Goal: Task Accomplishment & Management: Use online tool/utility

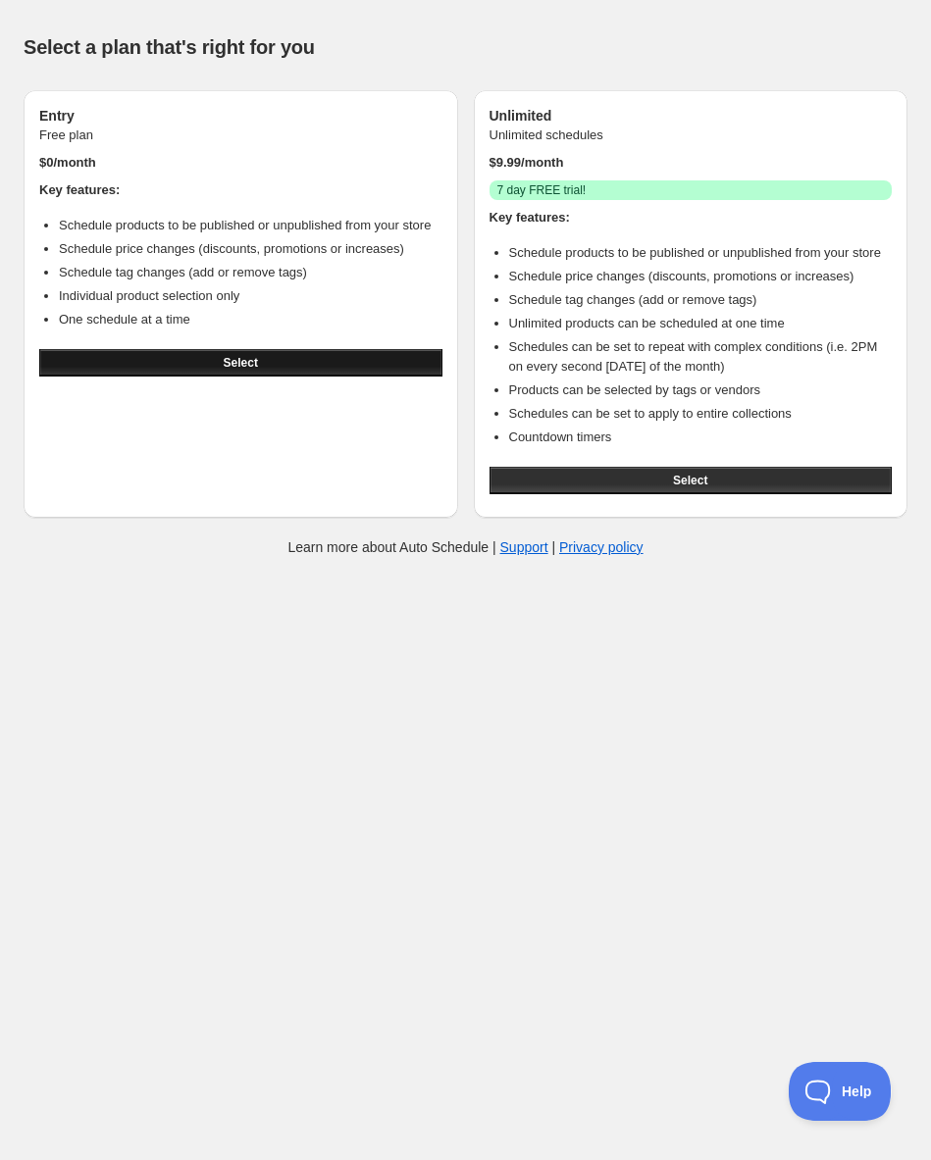
click at [251, 377] on button "Select" at bounding box center [240, 362] width 403 height 27
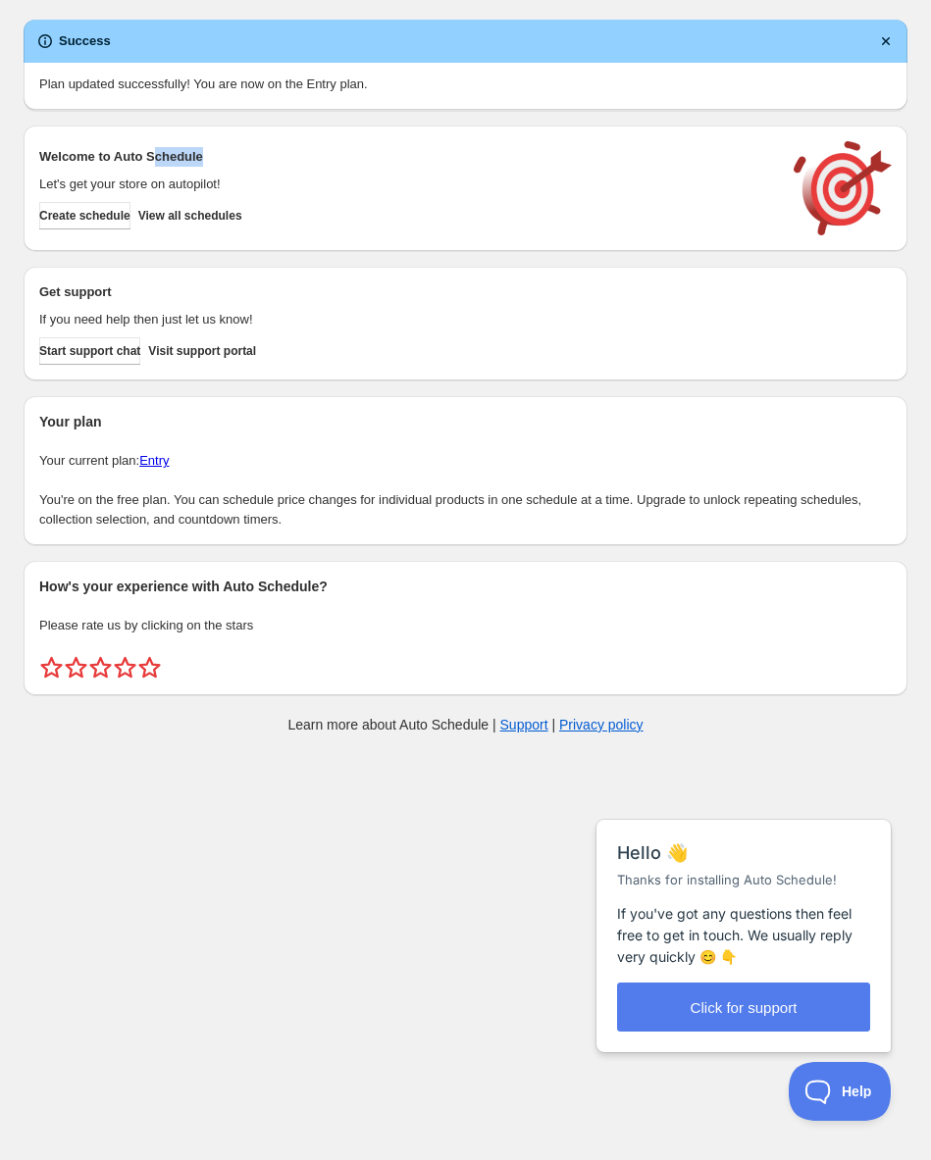
drag, startPoint x: 226, startPoint y: 157, endPoint x: 153, endPoint y: 155, distance: 72.6
click at [153, 155] on h2 "Welcome to Auto Schedule" at bounding box center [406, 157] width 735 height 20
drag, startPoint x: 149, startPoint y: 156, endPoint x: 218, endPoint y: 157, distance: 68.7
click at [218, 157] on h2 "Welcome to Auto Schedule" at bounding box center [406, 157] width 735 height 20
drag, startPoint x: 232, startPoint y: 153, endPoint x: 39, endPoint y: 162, distance: 193.4
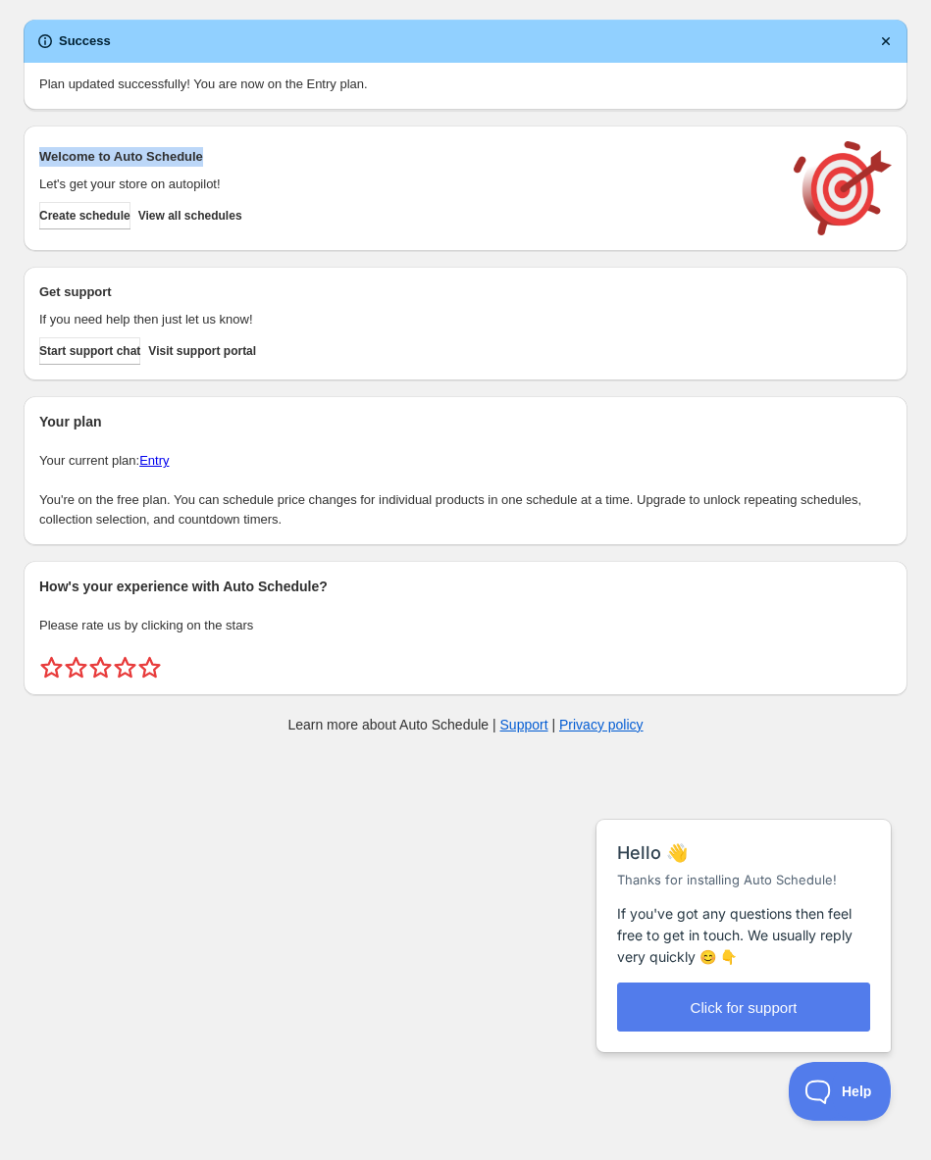
click at [39, 162] on h2 "Welcome to Auto Schedule" at bounding box center [406, 157] width 735 height 20
click at [245, 240] on div "Welcome to Auto Schedule Let's get your store on autopilot! Create schedule Vie…" at bounding box center [466, 189] width 884 height 126
drag, startPoint x: 143, startPoint y: 298, endPoint x: 39, endPoint y: 297, distance: 104.0
click at [41, 297] on h2 "Get support" at bounding box center [406, 292] width 735 height 20
drag, startPoint x: 174, startPoint y: 426, endPoint x: 119, endPoint y: 423, distance: 55.0
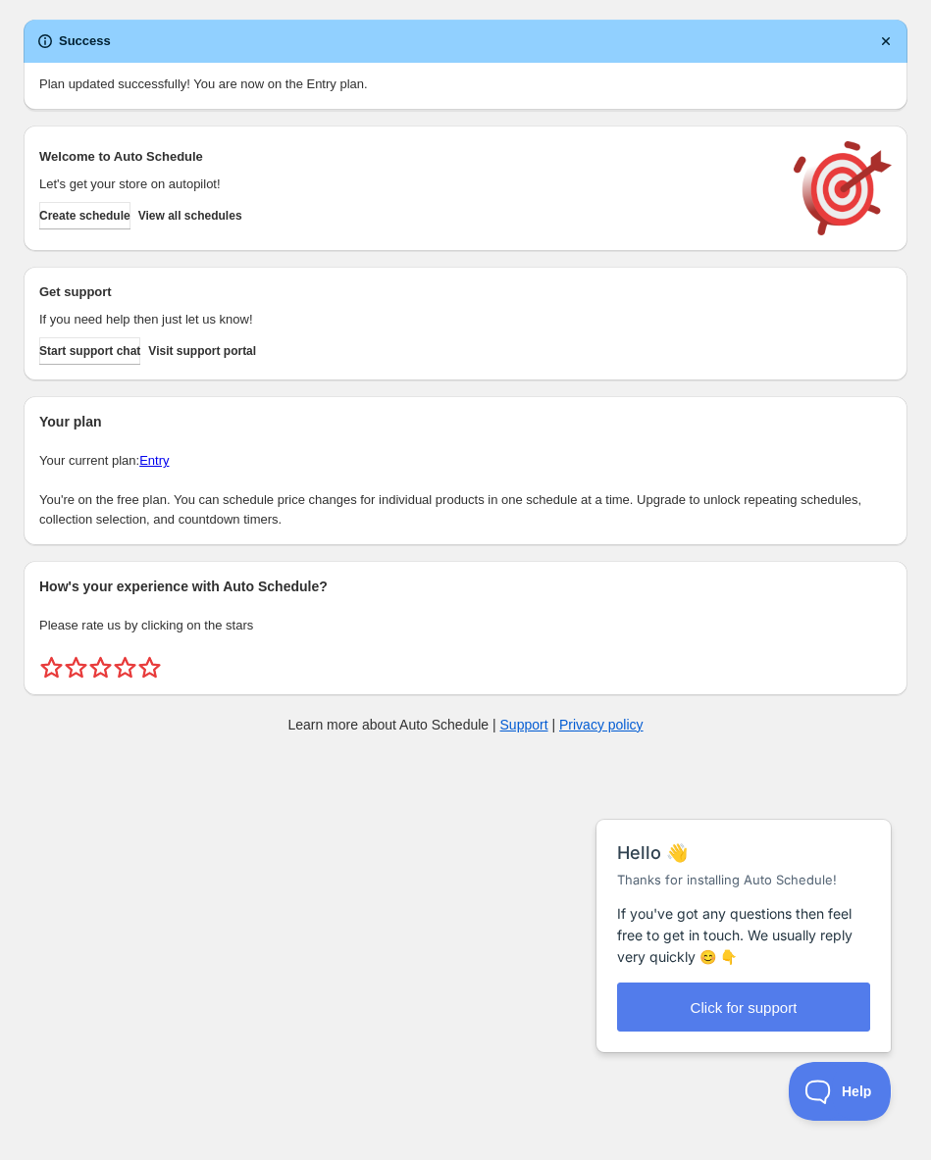
click at [164, 426] on h2 "Your plan" at bounding box center [465, 422] width 852 height 20
drag, startPoint x: 119, startPoint y: 423, endPoint x: 40, endPoint y: 427, distance: 78.6
click at [40, 427] on h2 "Your plan" at bounding box center [465, 422] width 852 height 20
click at [197, 285] on h2 "Get support" at bounding box center [406, 292] width 735 height 20
click at [116, 216] on span "Create schedule" at bounding box center [84, 216] width 91 height 16
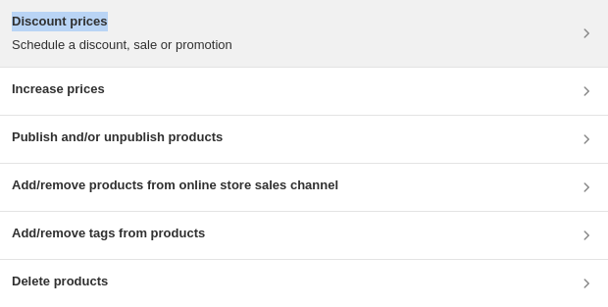
drag, startPoint x: 129, startPoint y: 26, endPoint x: 11, endPoint y: 29, distance: 118.7
click at [12, 29] on h3 "Discount prices" at bounding box center [122, 22] width 221 height 20
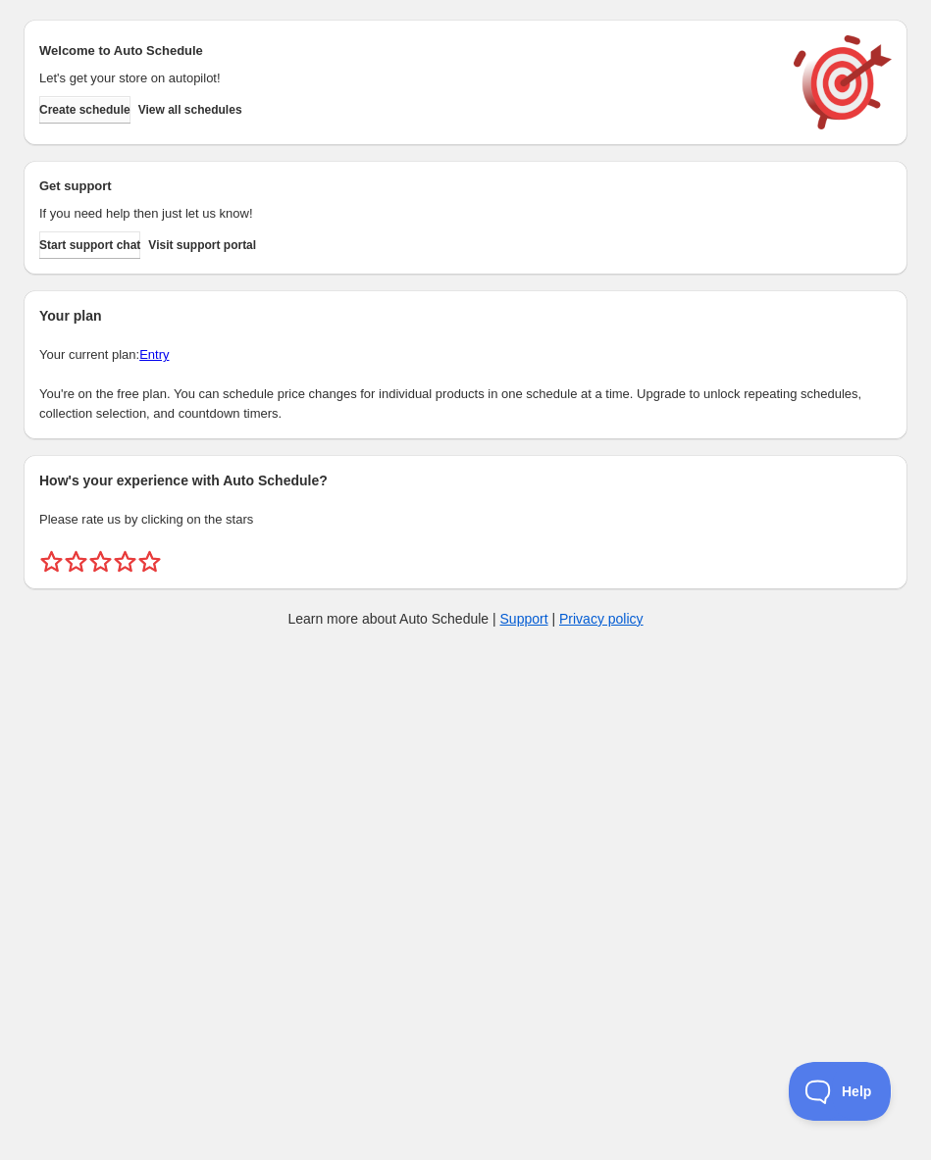
click at [124, 108] on span "Create schedule" at bounding box center [84, 110] width 91 height 16
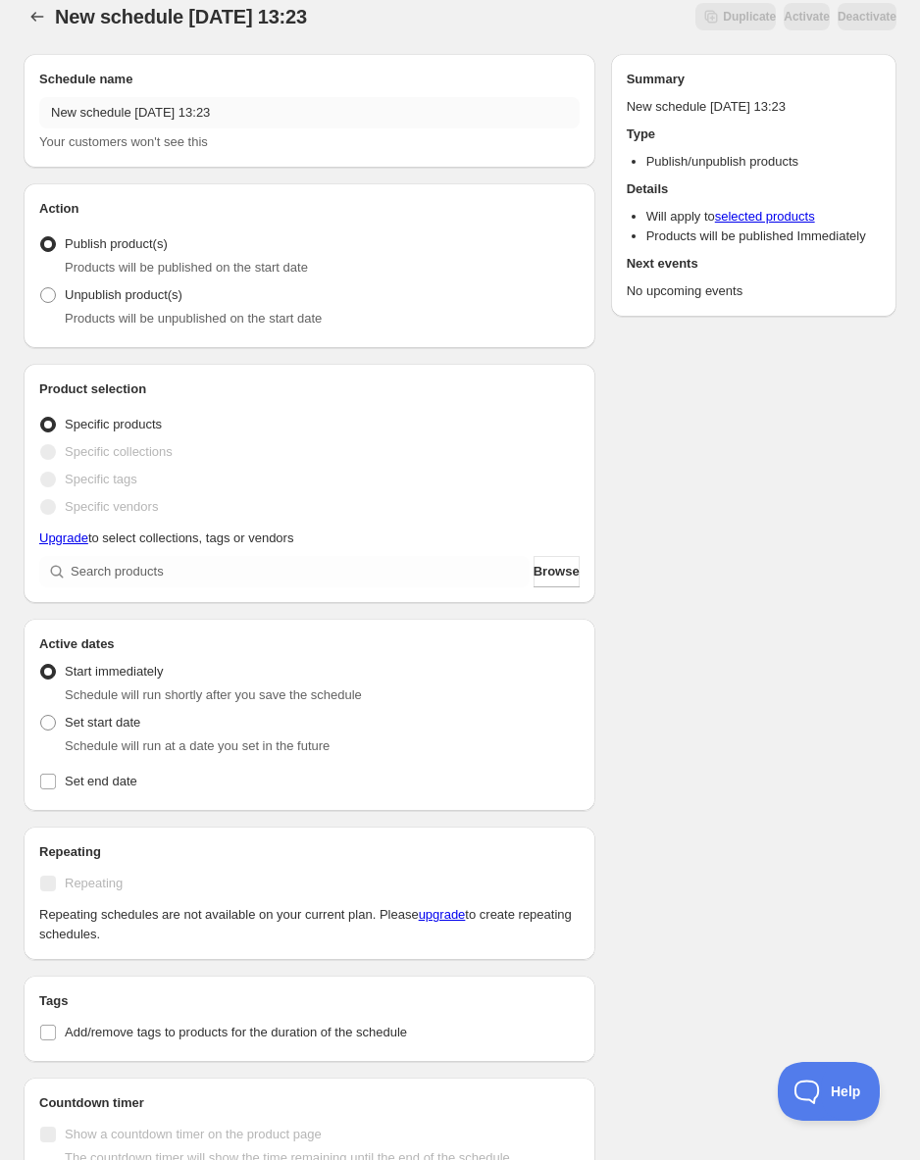
scroll to position [22, 0]
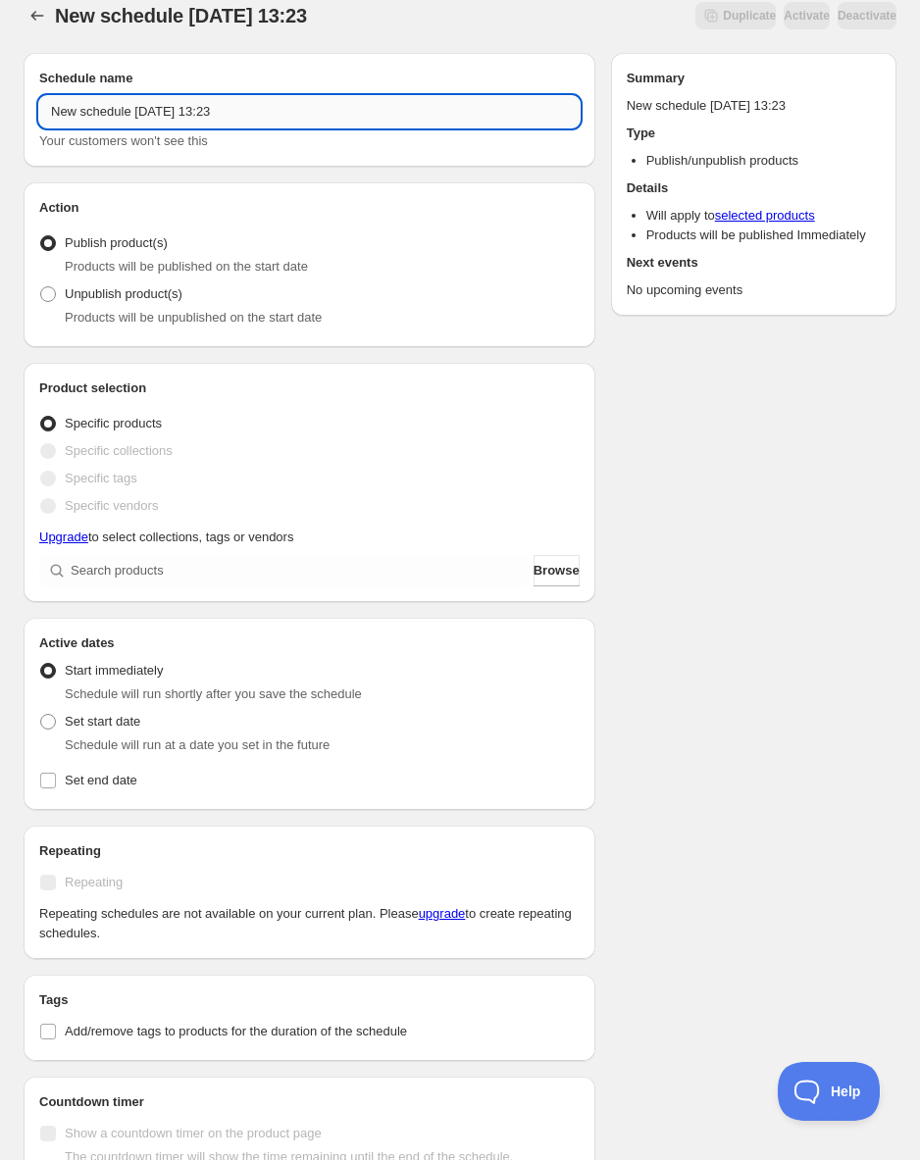
click at [293, 110] on input "New schedule [DATE] 13:23" at bounding box center [309, 111] width 540 height 31
drag, startPoint x: 293, startPoint y: 110, endPoint x: 212, endPoint y: 111, distance: 81.4
click at [213, 111] on input "New schedule [DATE] 13:23" at bounding box center [309, 111] width 540 height 31
click at [185, 116] on input "New schedule Sep 07 2025 13:23" at bounding box center [309, 111] width 540 height 31
click at [48, 114] on input "New schedule Sep 07 2025 13:23" at bounding box center [309, 111] width 540 height 31
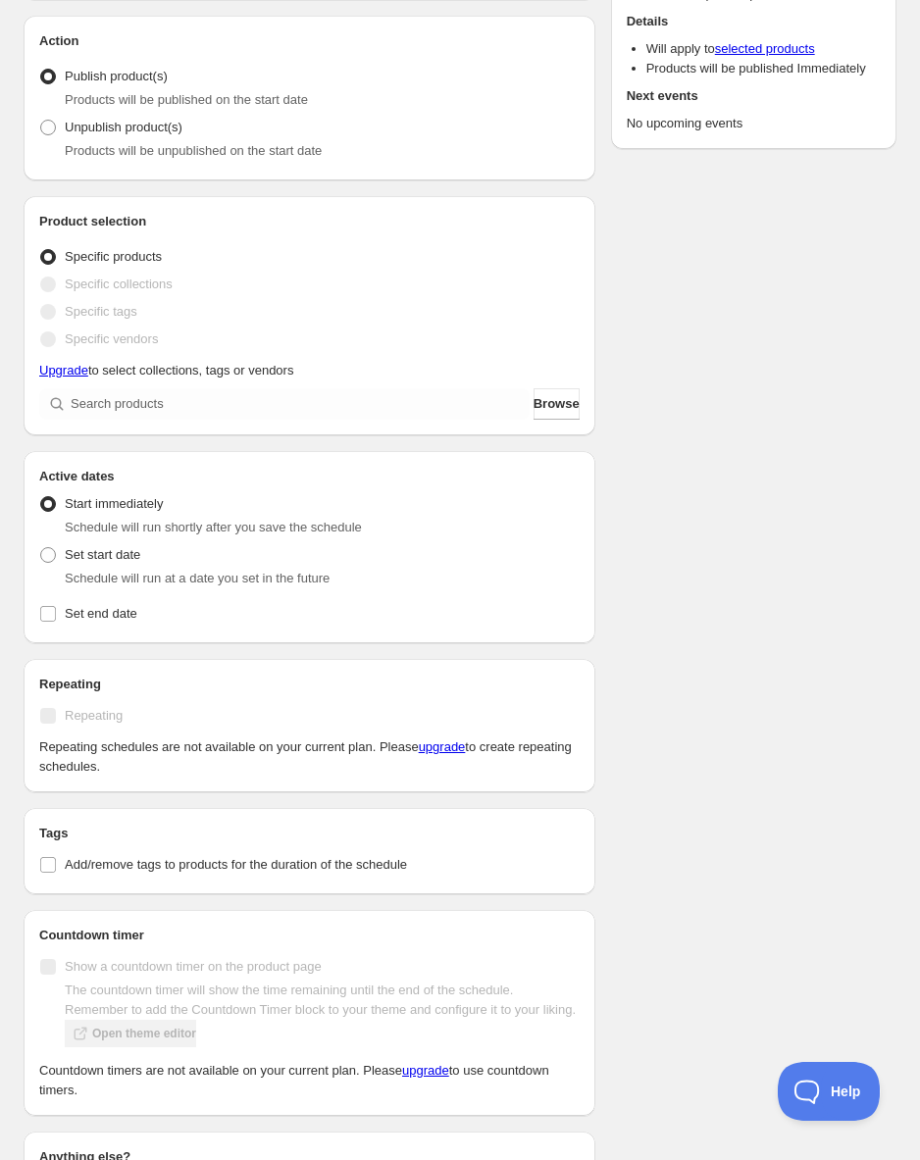
scroll to position [220, 0]
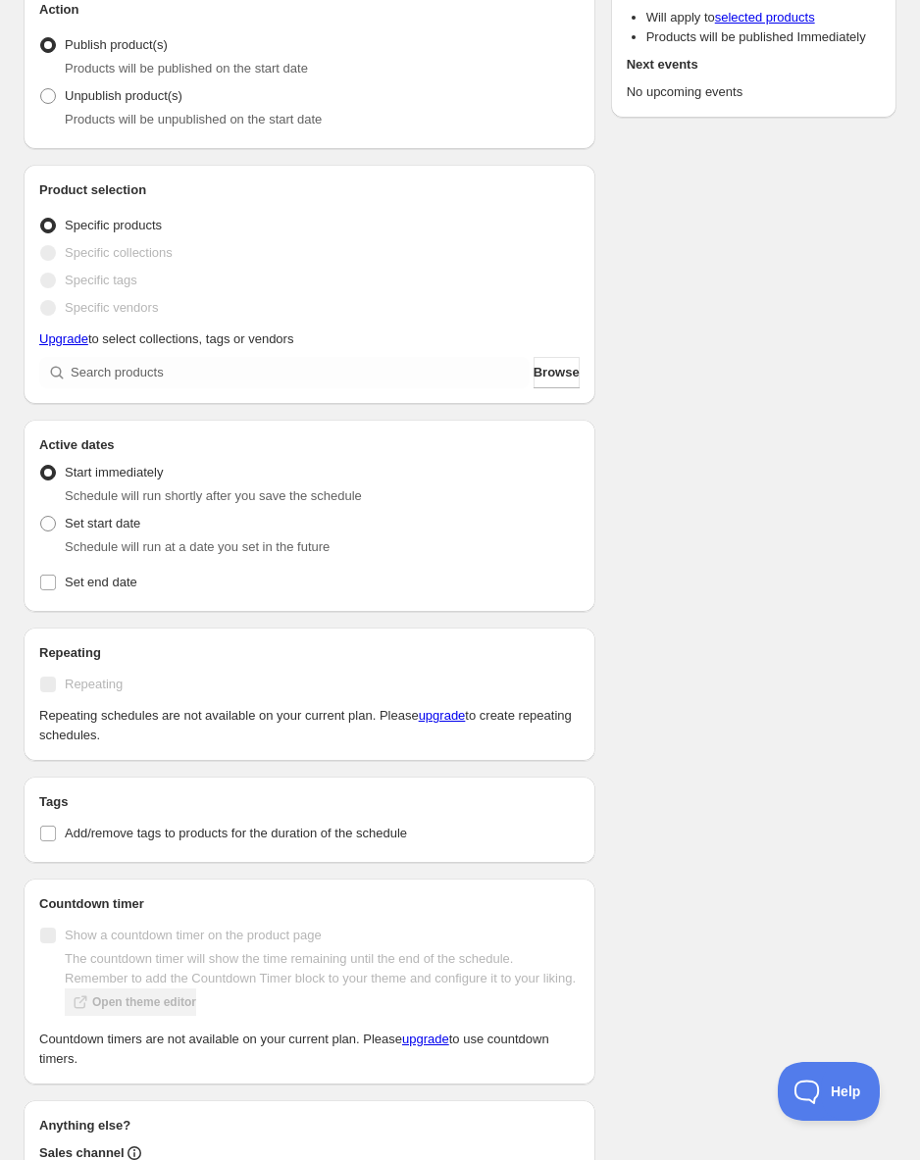
click at [51, 229] on span at bounding box center [48, 226] width 16 height 16
click at [41, 219] on input "Specific products" at bounding box center [40, 218] width 1 height 1
click at [45, 249] on span at bounding box center [48, 253] width 16 height 16
click at [187, 372] on input "search" at bounding box center [300, 372] width 459 height 31
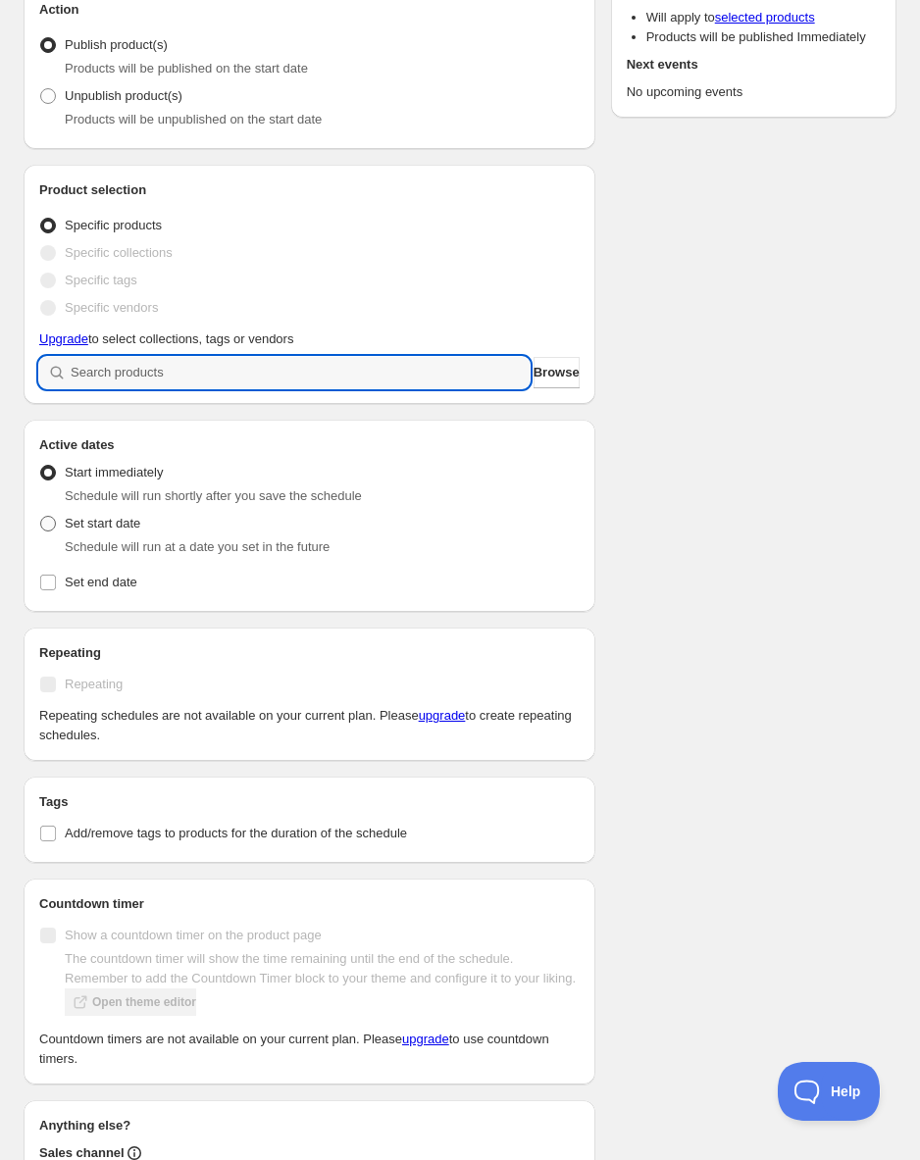
click at [41, 519] on span at bounding box center [48, 524] width 16 height 16
click at [41, 517] on input "Set start date" at bounding box center [40, 516] width 1 height 1
radio input "true"
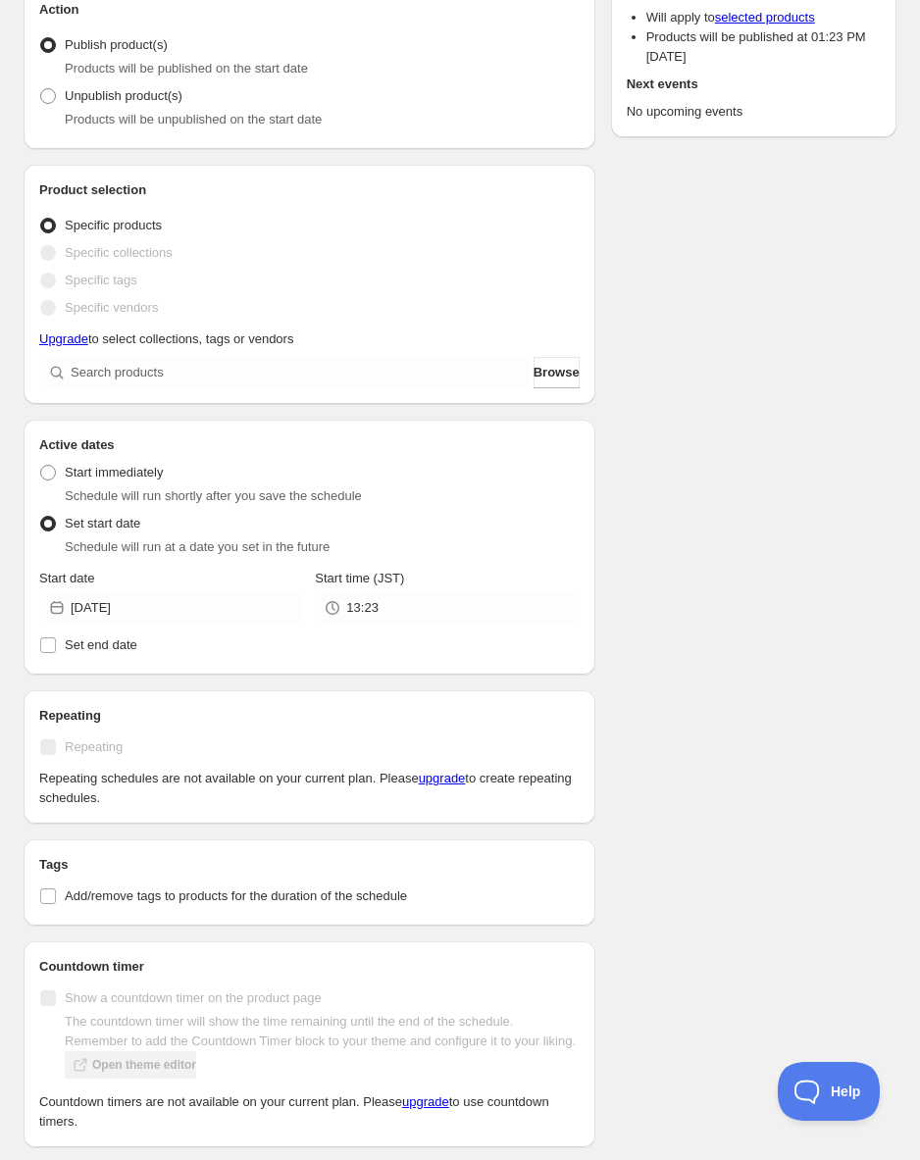
click at [41, 520] on span at bounding box center [48, 524] width 16 height 16
click at [41, 517] on input "Set start date" at bounding box center [40, 516] width 1 height 1
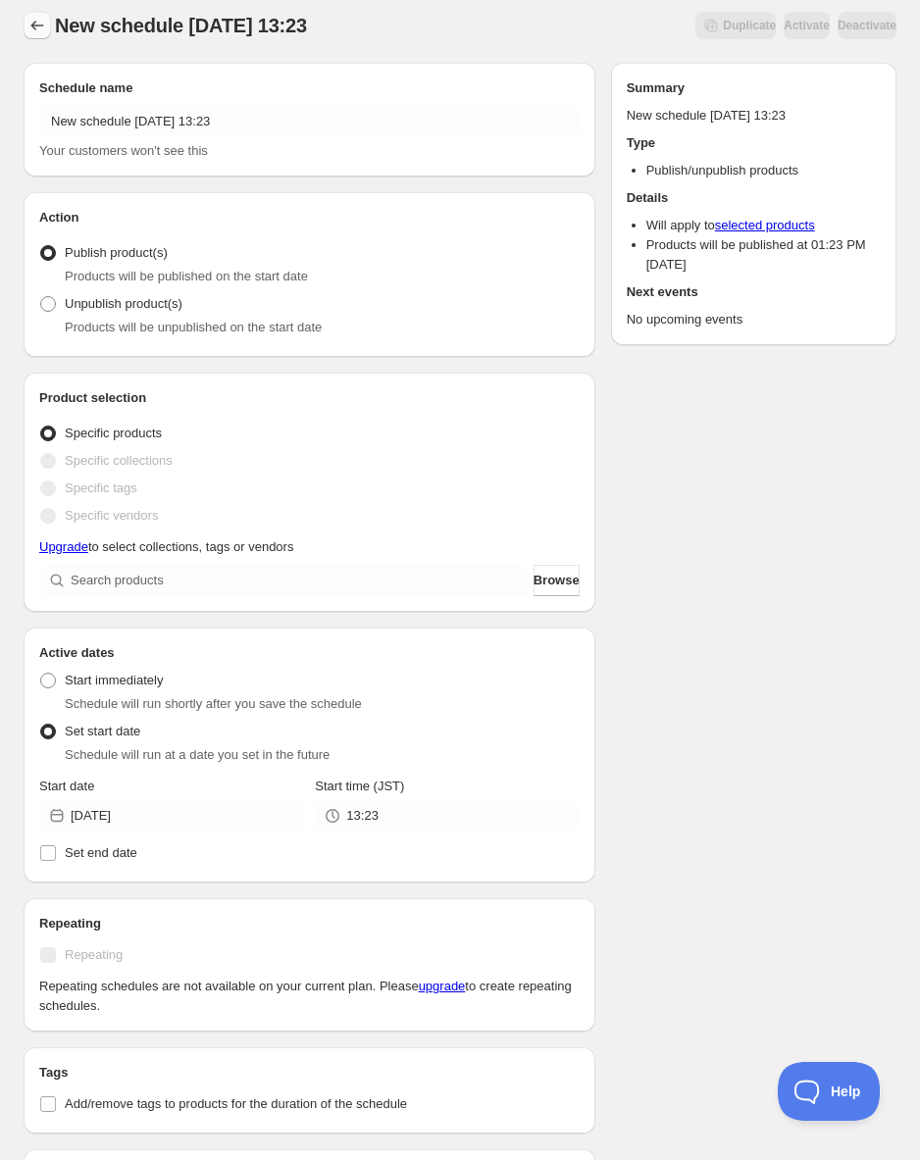
scroll to position [0, 0]
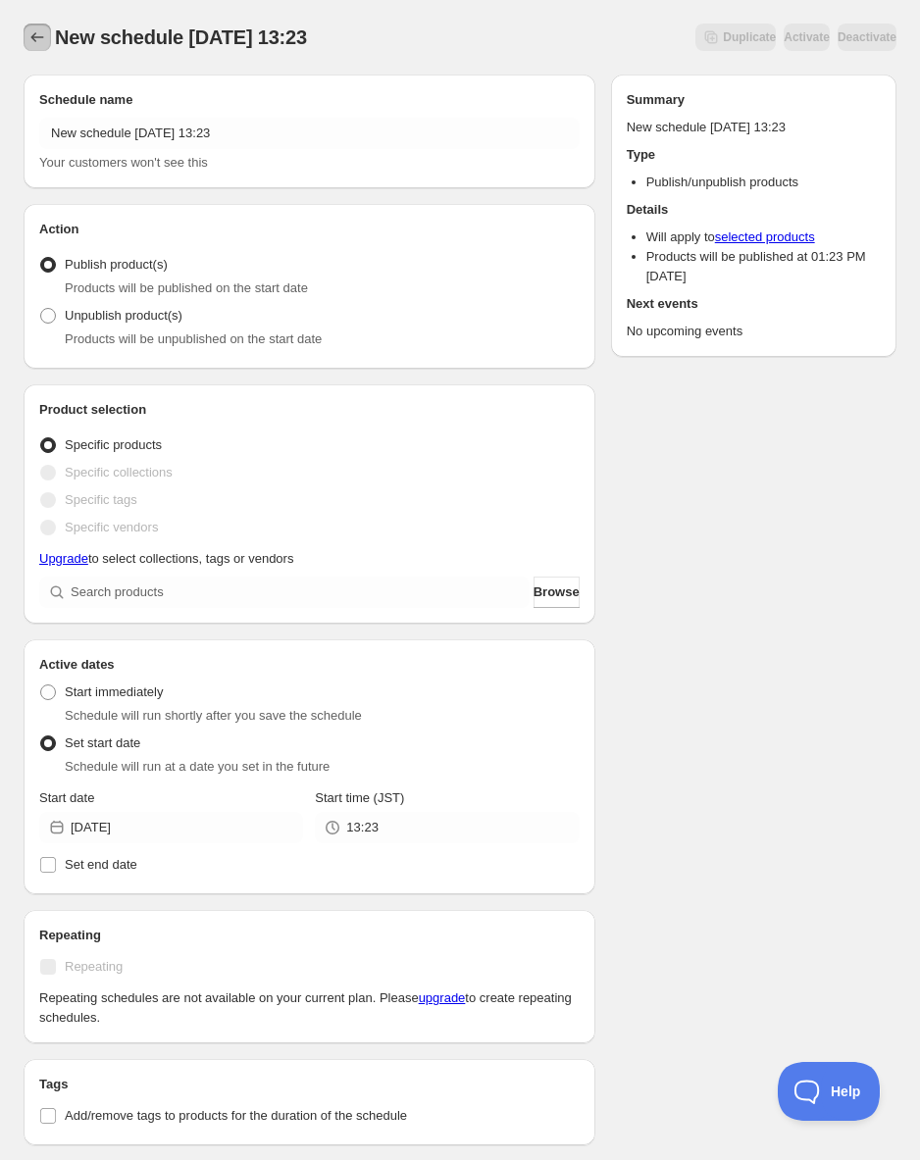
click at [31, 43] on icon "Schedules" at bounding box center [37, 37] width 20 height 20
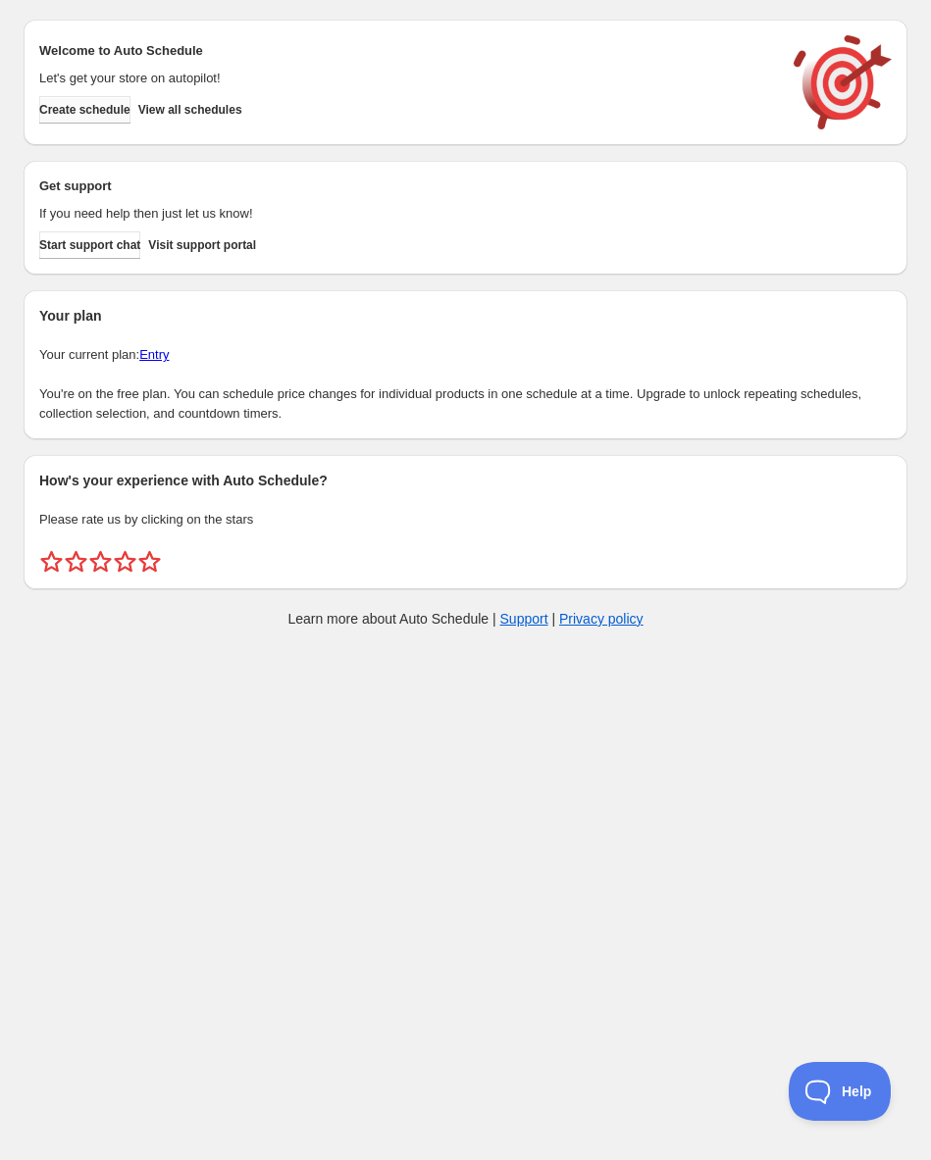
click at [130, 115] on span "Create schedule" at bounding box center [84, 110] width 91 height 16
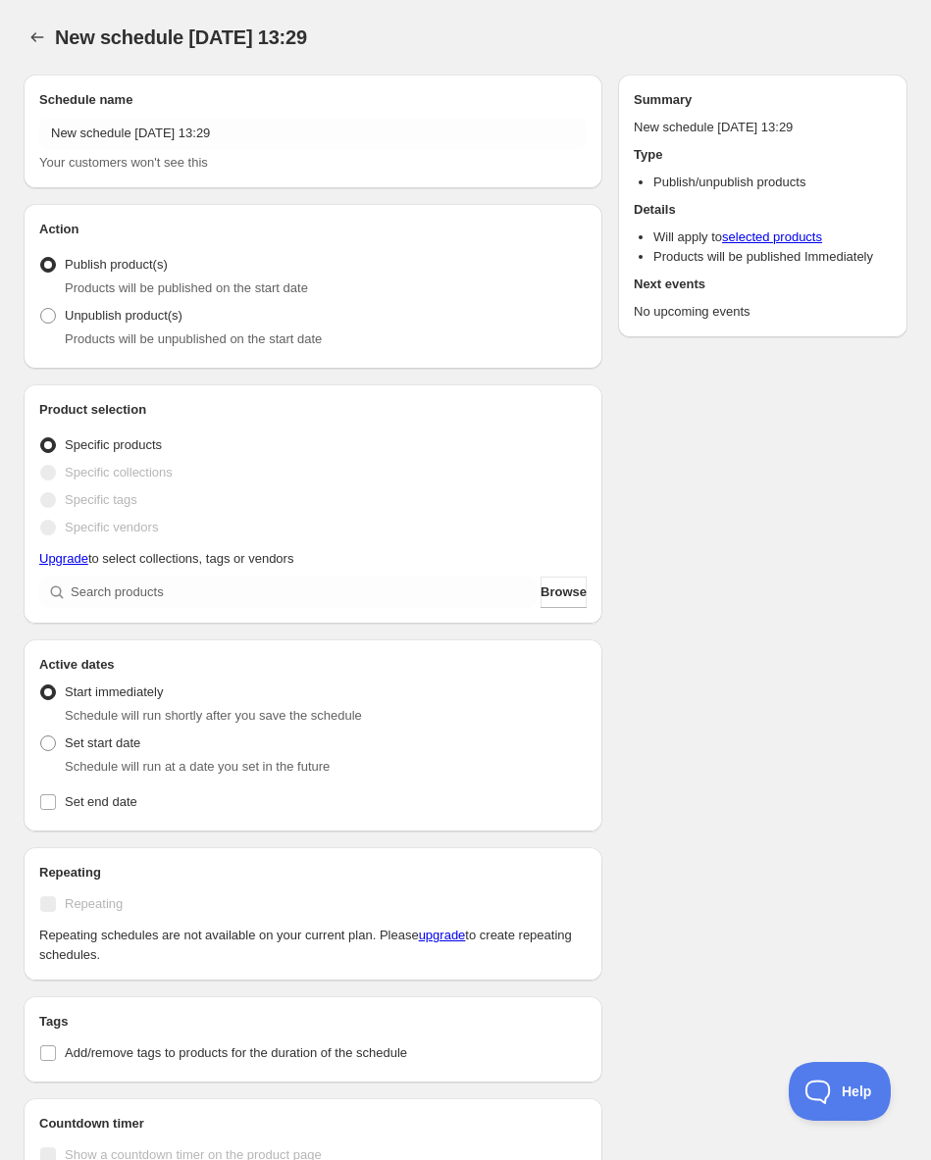
radio input "true"
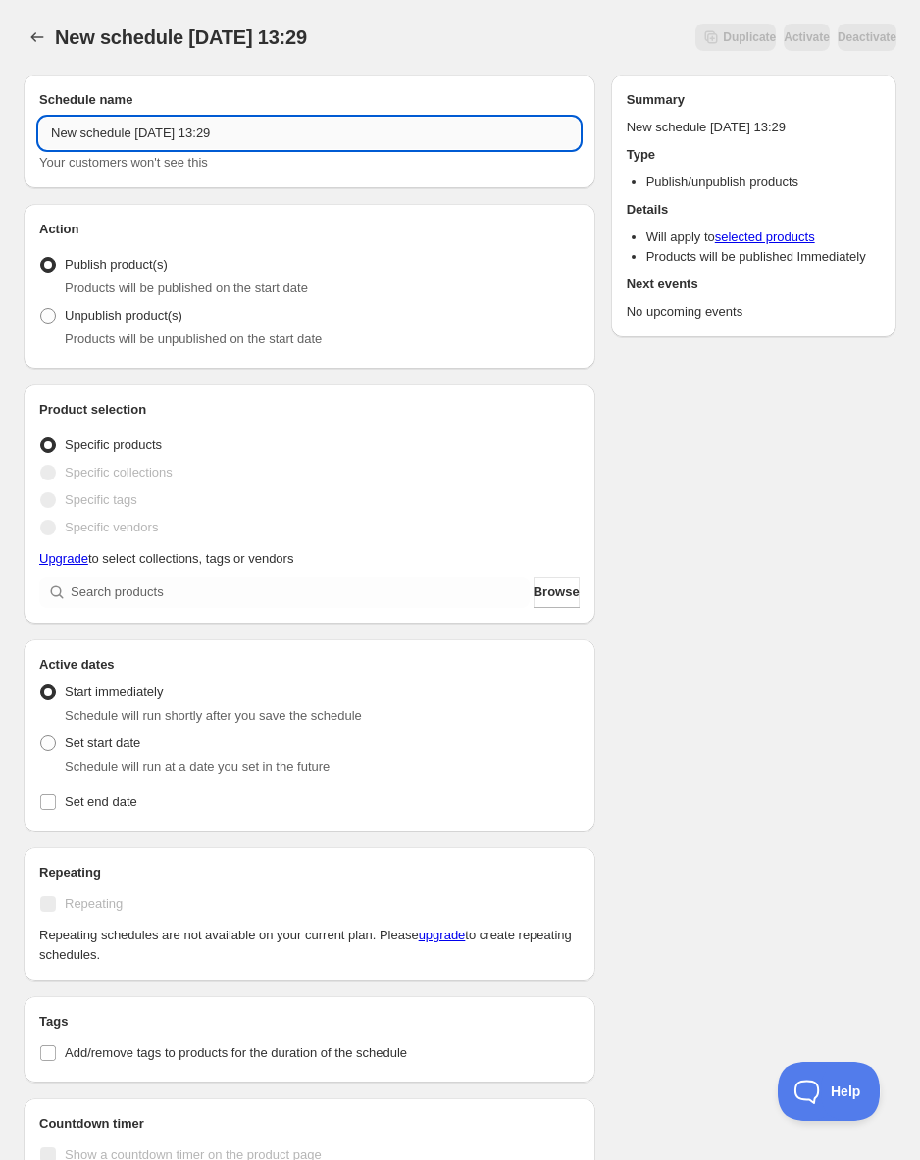
click at [126, 130] on input "New schedule Sep 07 2025 13:29" at bounding box center [309, 133] width 540 height 31
click at [56, 134] on input "New schedule Sep 07 2025 13:29" at bounding box center [309, 133] width 540 height 31
drag, startPoint x: 293, startPoint y: 138, endPoint x: 33, endPoint y: 120, distance: 260.6
click at [33, 120] on div "Schedule name New schedule Sep 07 2025 13:29 Your customers won't see this" at bounding box center [310, 132] width 572 height 114
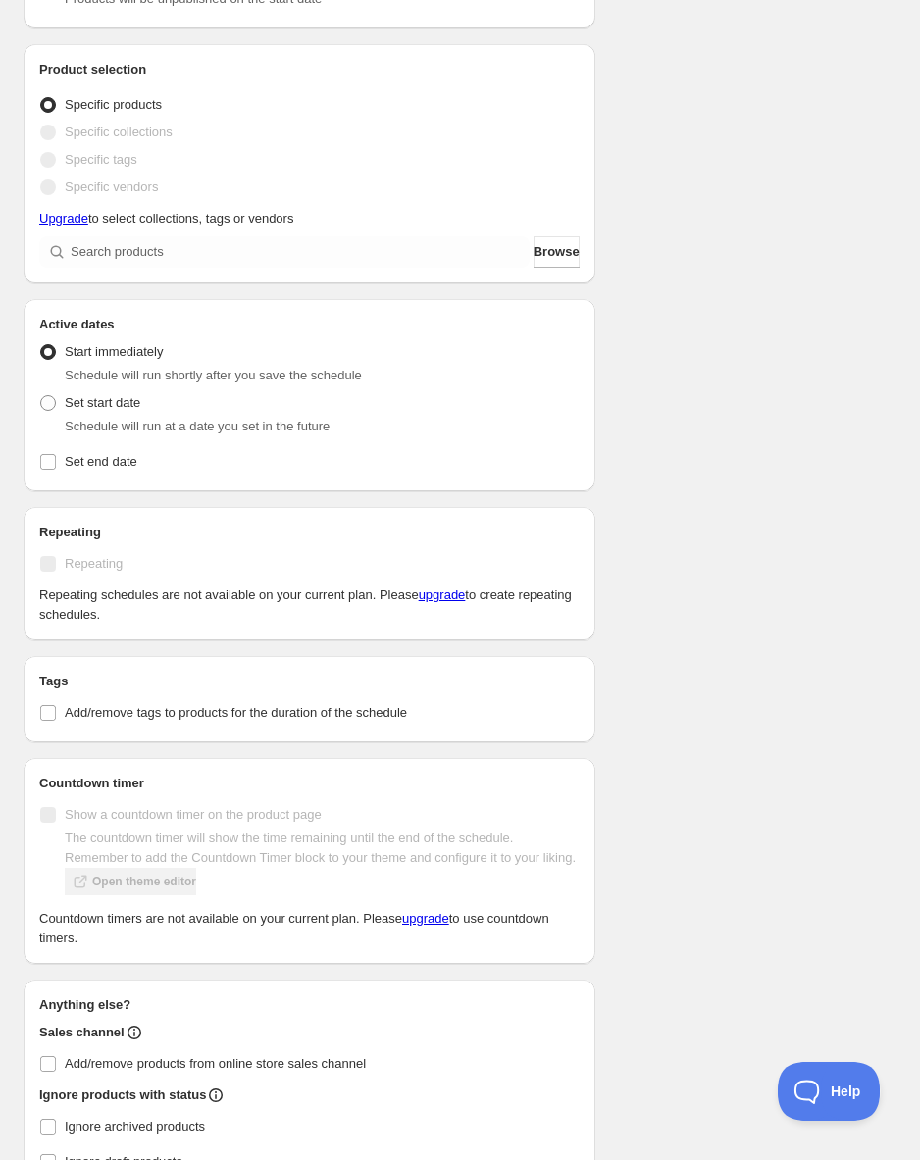
scroll to position [341, 0]
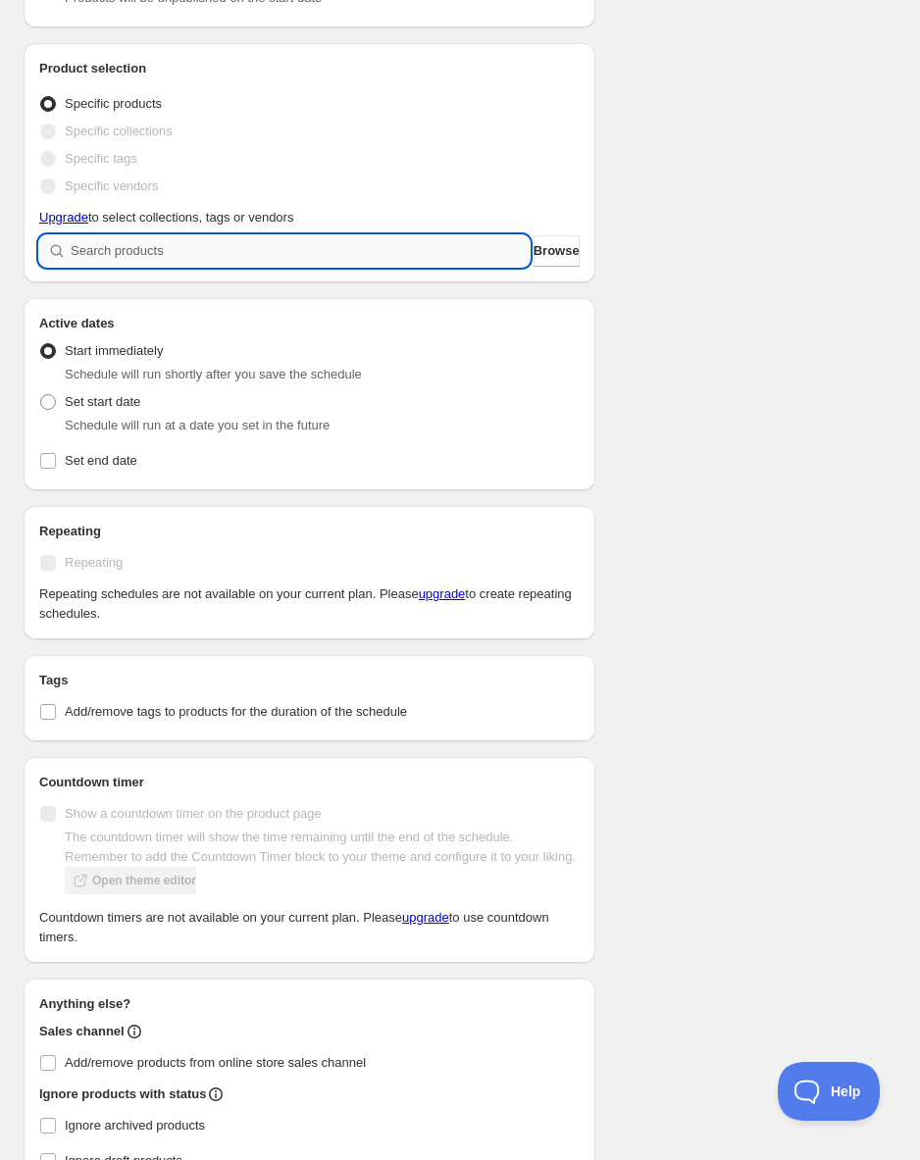
click at [141, 253] on input "search" at bounding box center [300, 250] width 459 height 31
click at [534, 252] on span "Browse" at bounding box center [557, 251] width 46 height 20
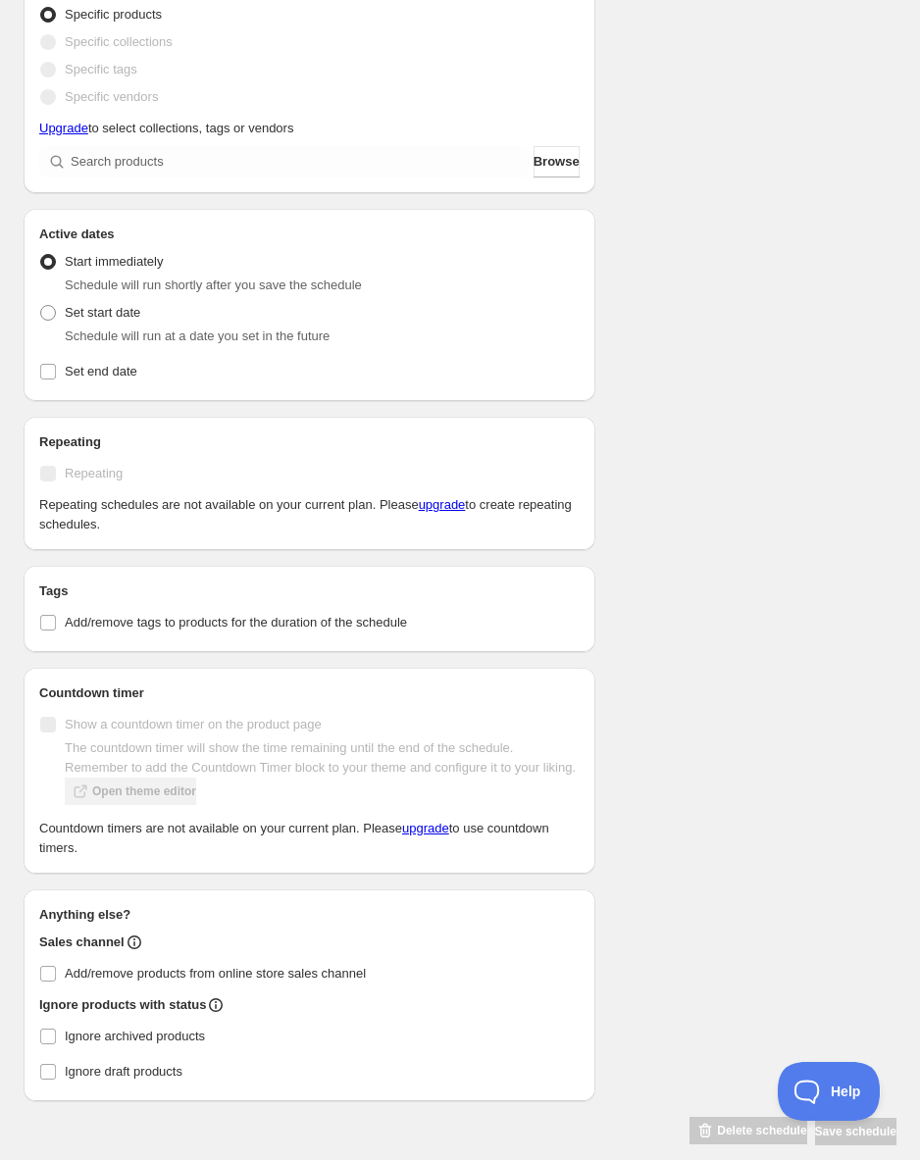
scroll to position [474, 0]
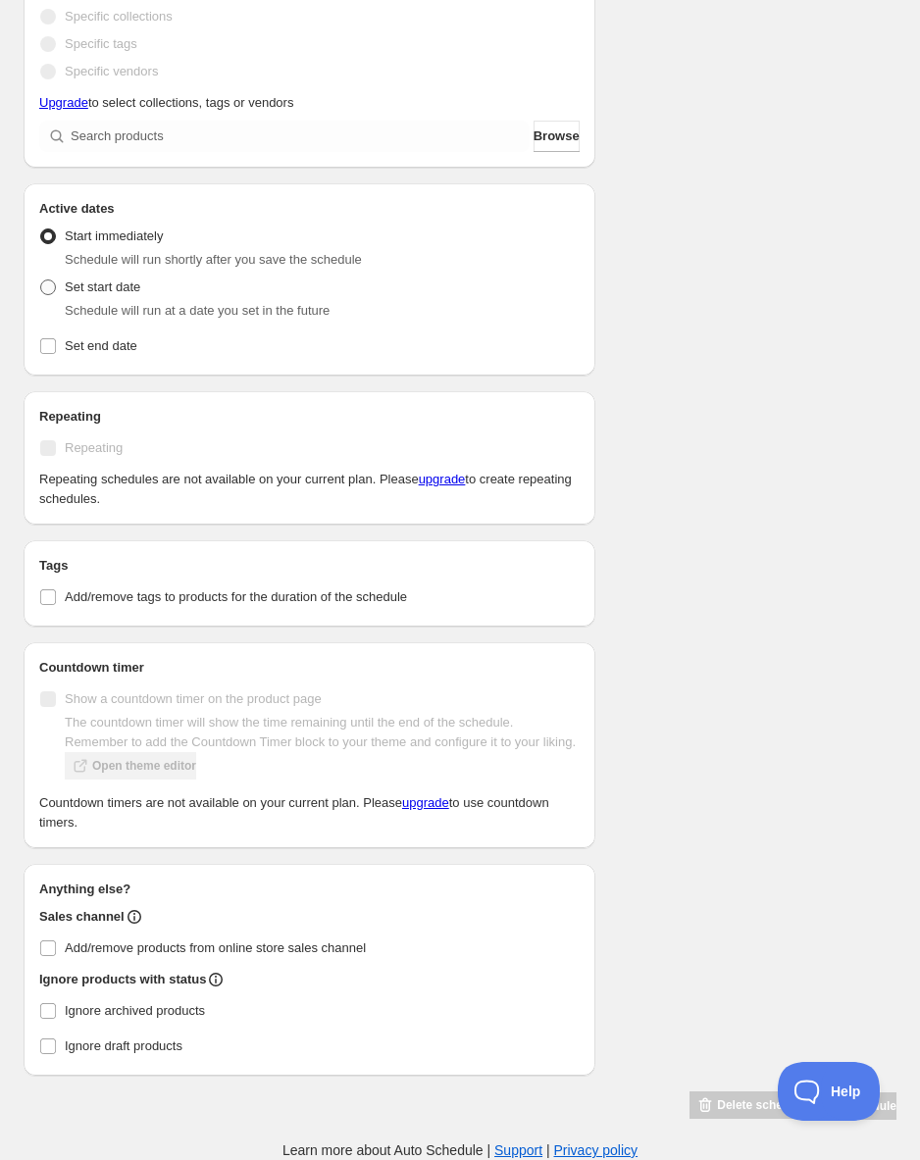
click at [49, 279] on span at bounding box center [48, 287] width 16 height 16
click at [41, 279] on input "Set start date" at bounding box center [40, 279] width 1 height 1
radio input "true"
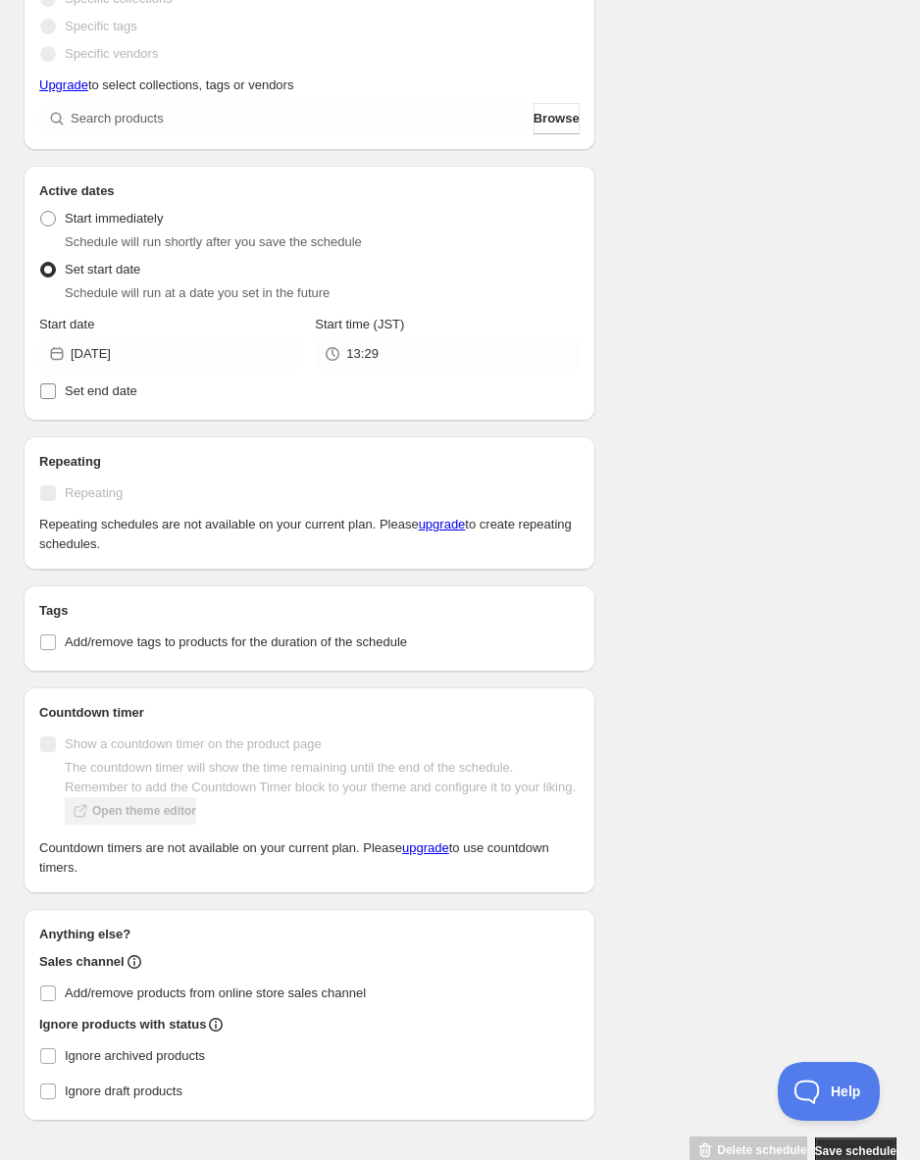
click at [42, 394] on input "Set end date" at bounding box center [48, 391] width 16 height 16
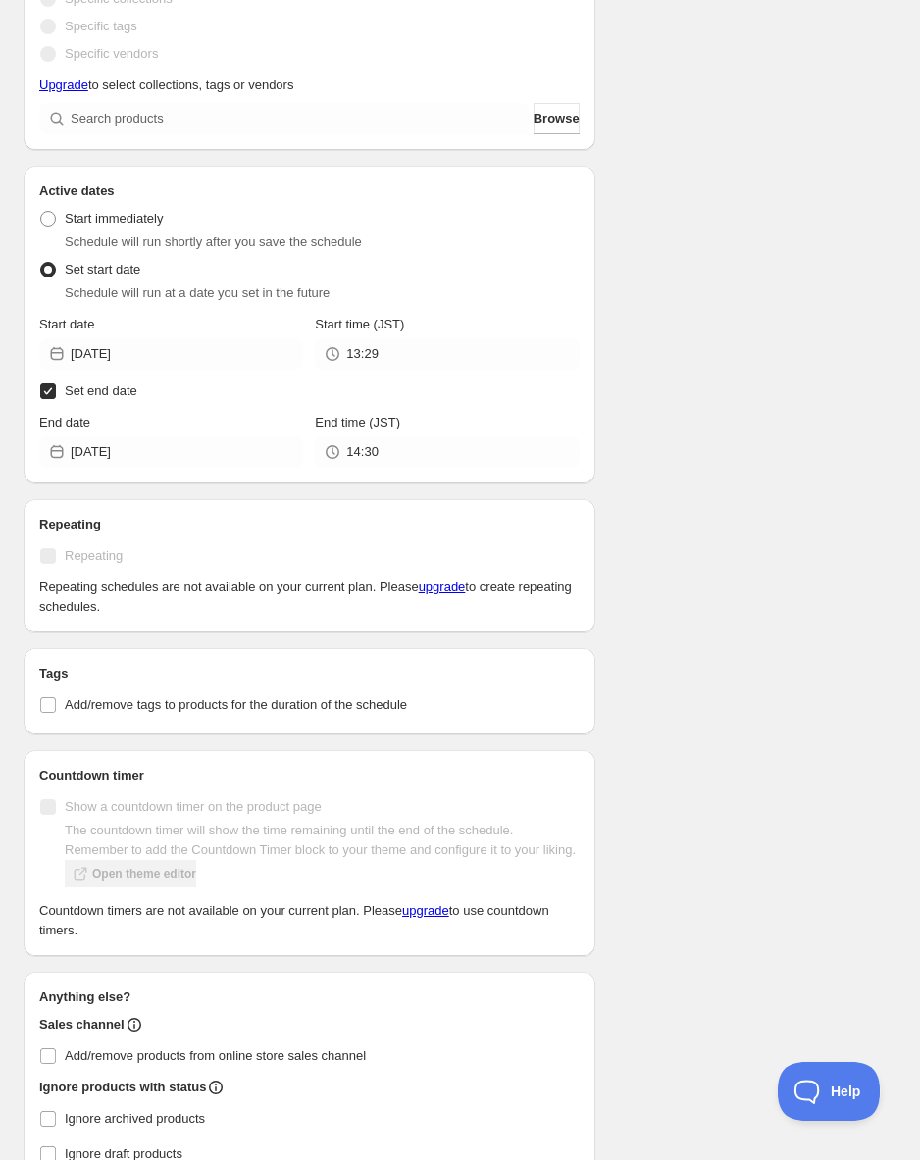
click at [50, 393] on input "Set end date" at bounding box center [48, 391] width 16 height 16
checkbox input "false"
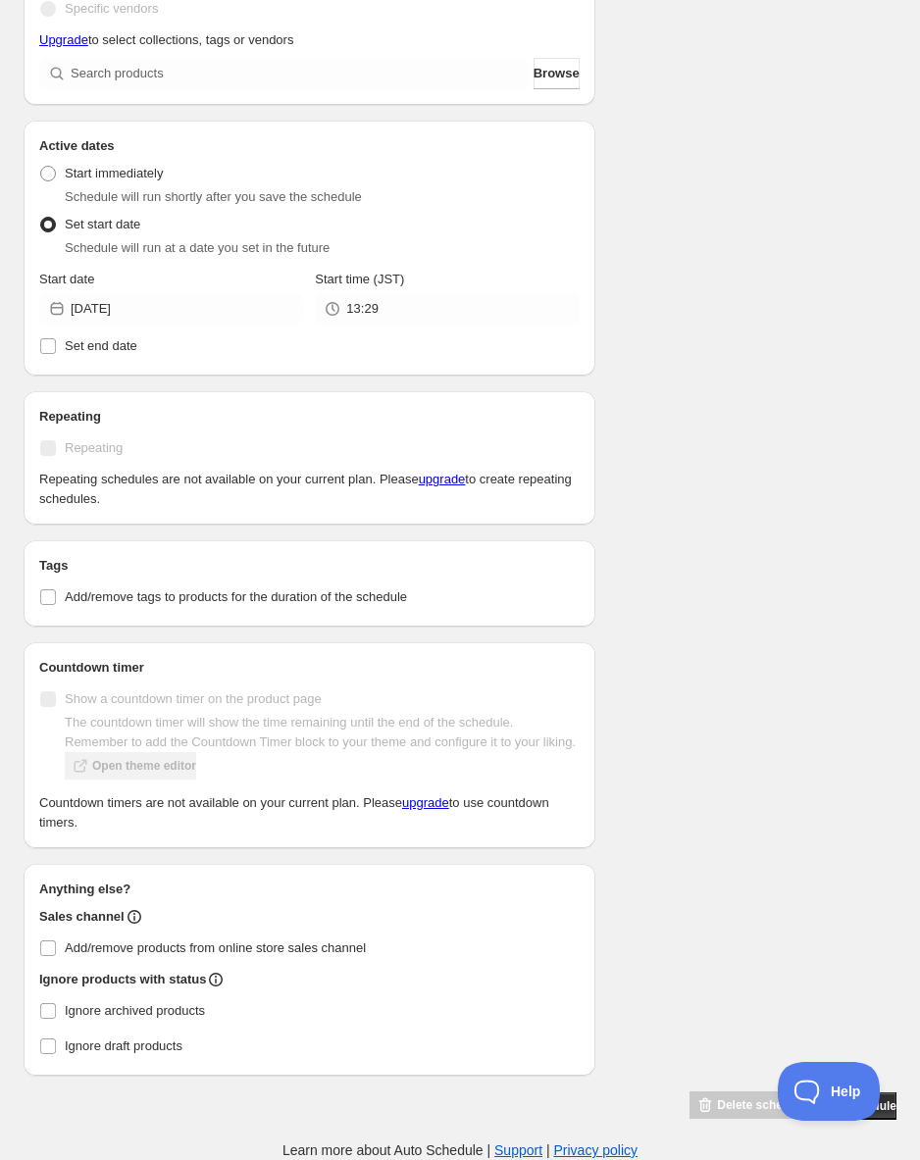
scroll to position [536, 0]
click at [265, 434] on label "Repeating" at bounding box center [309, 447] width 540 height 27
click at [271, 434] on label "Repeating" at bounding box center [309, 447] width 540 height 27
click at [51, 589] on input "Add/remove tags to products for the duration of the schedule" at bounding box center [48, 597] width 16 height 16
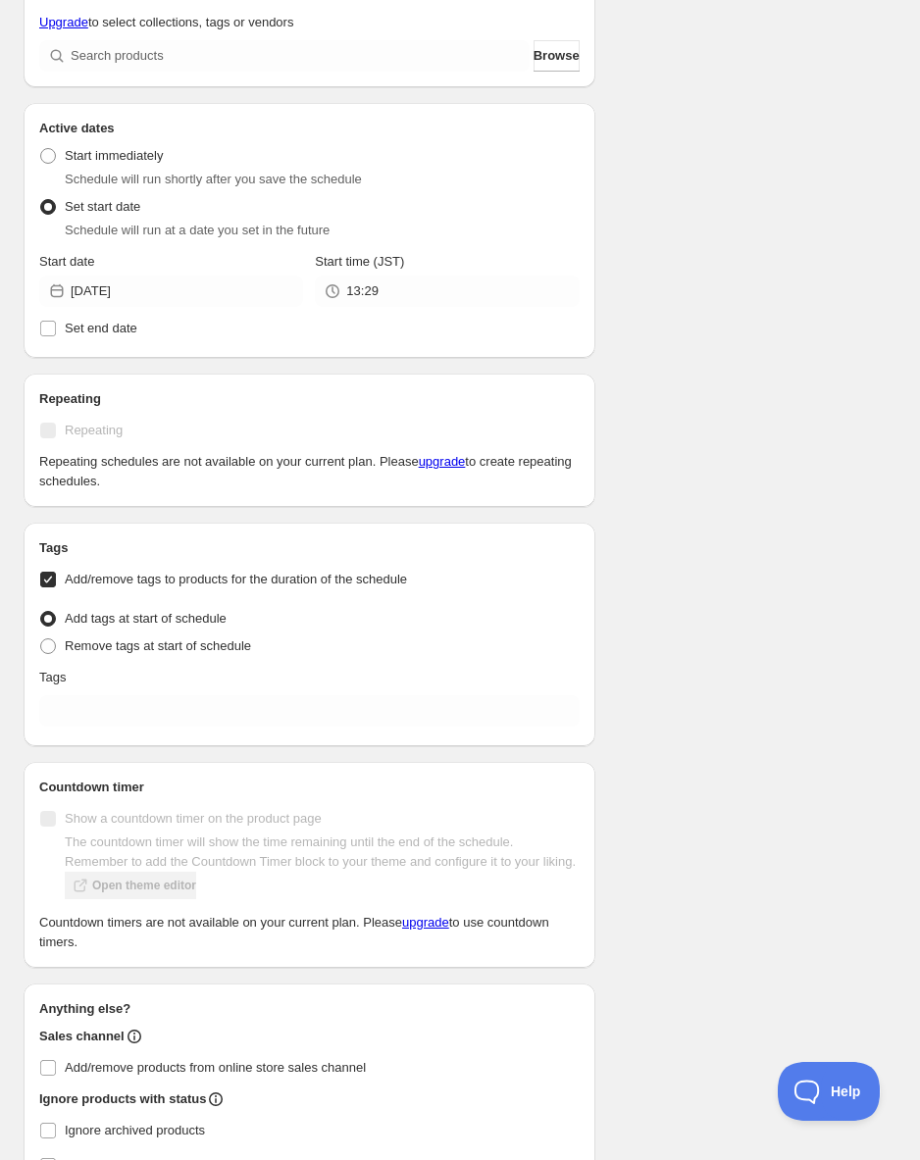
click at [50, 582] on input "Add/remove tags to products for the duration of the schedule" at bounding box center [48, 580] width 16 height 16
checkbox input "false"
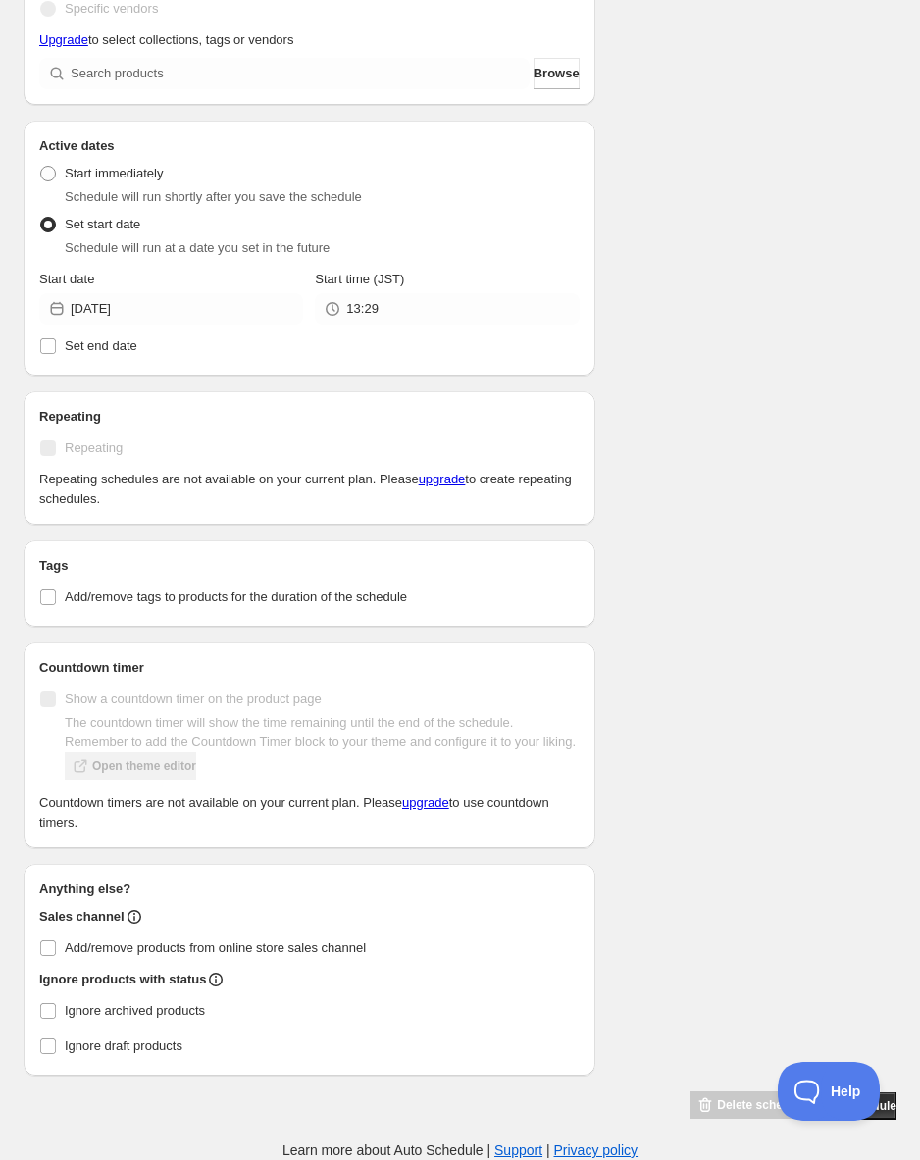
click at [393, 686] on div "Show a countdown timer on the product page The countdown timer will show the ti…" at bounding box center [309, 736] width 540 height 100
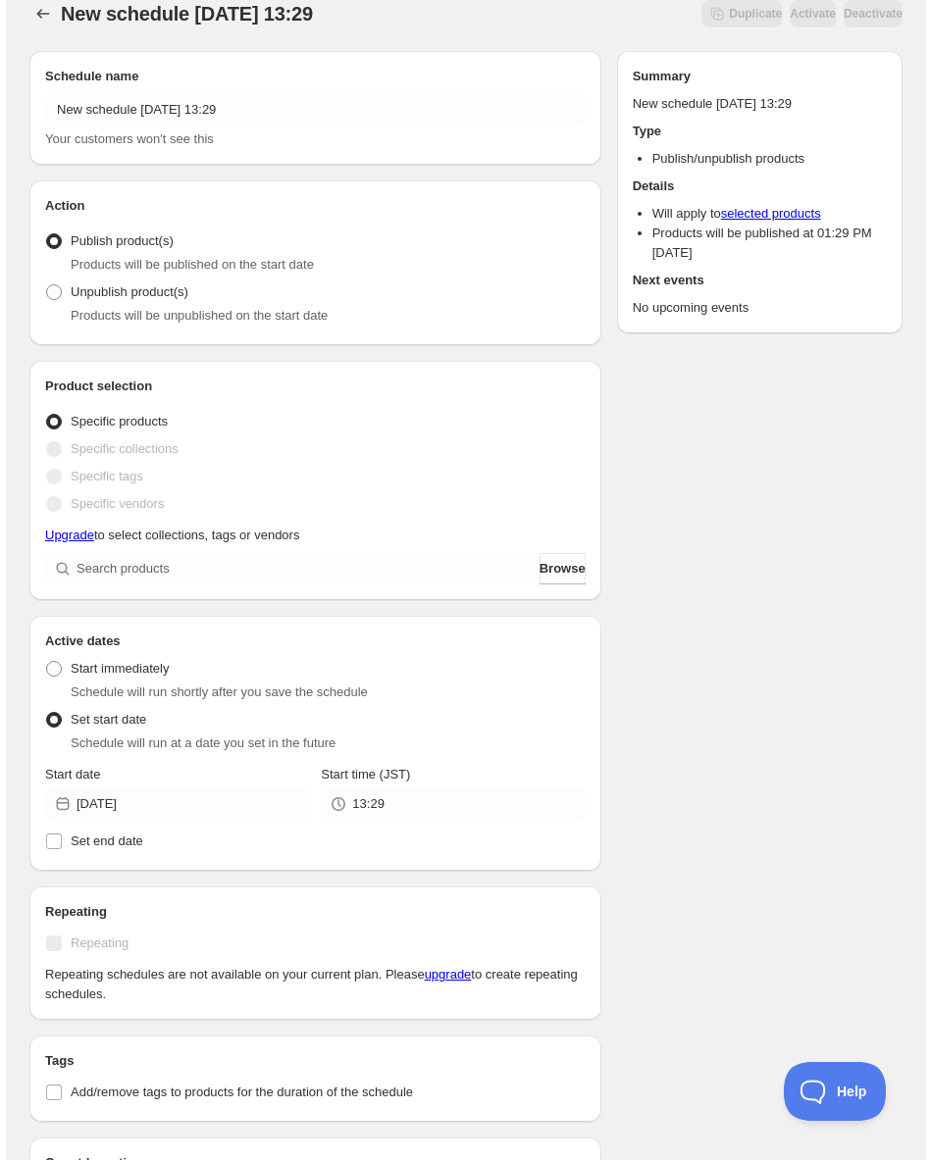
scroll to position [0, 0]
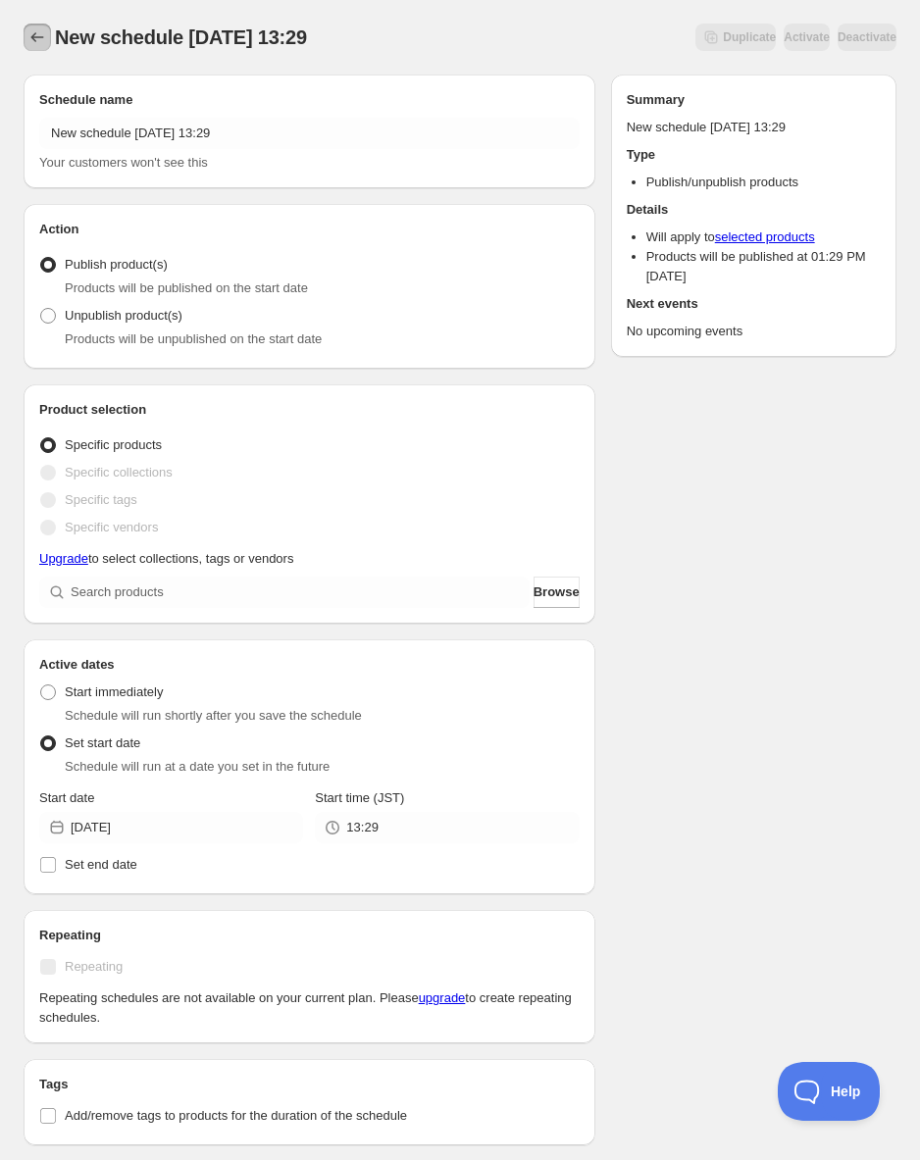
click at [43, 33] on icon "Schedules" at bounding box center [37, 37] width 20 height 20
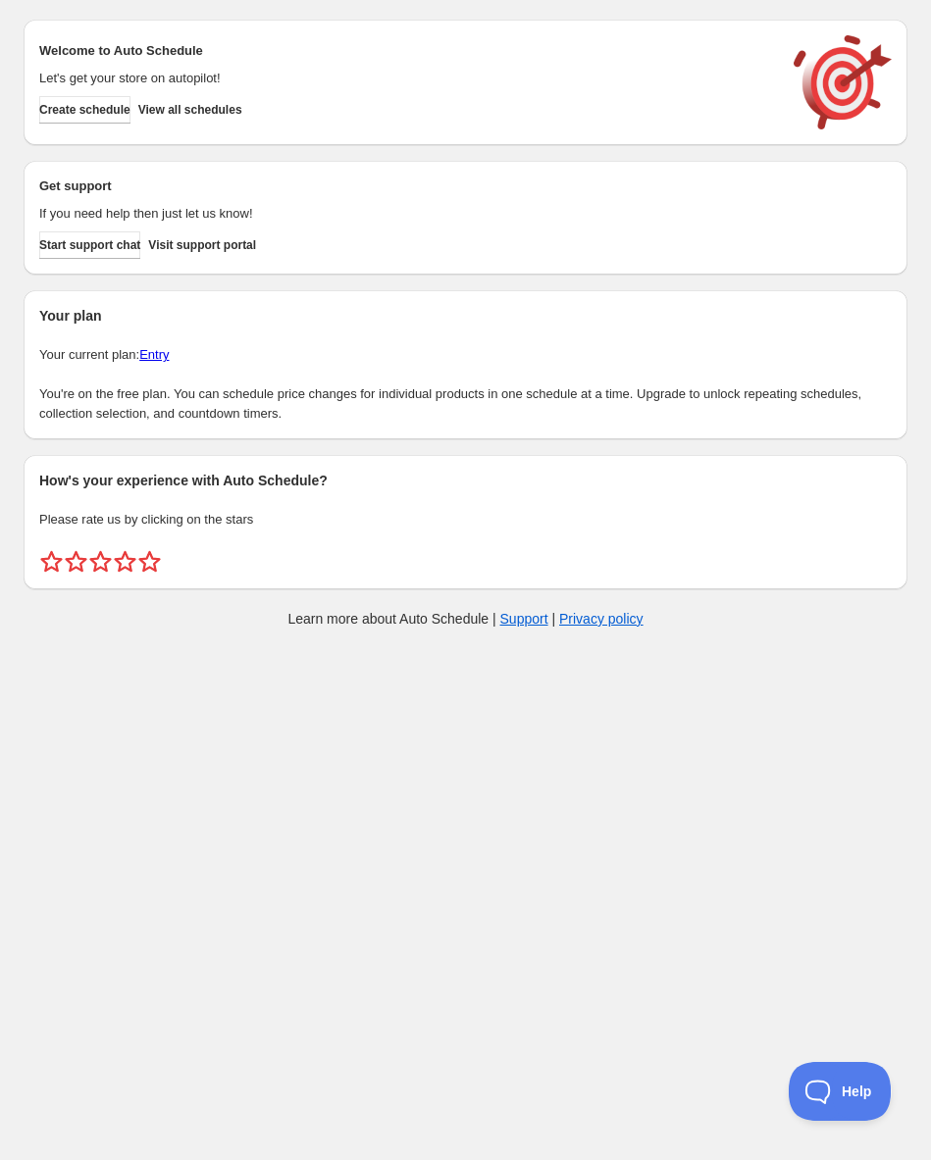
click at [166, 357] on link "Entry" at bounding box center [153, 354] width 29 height 15
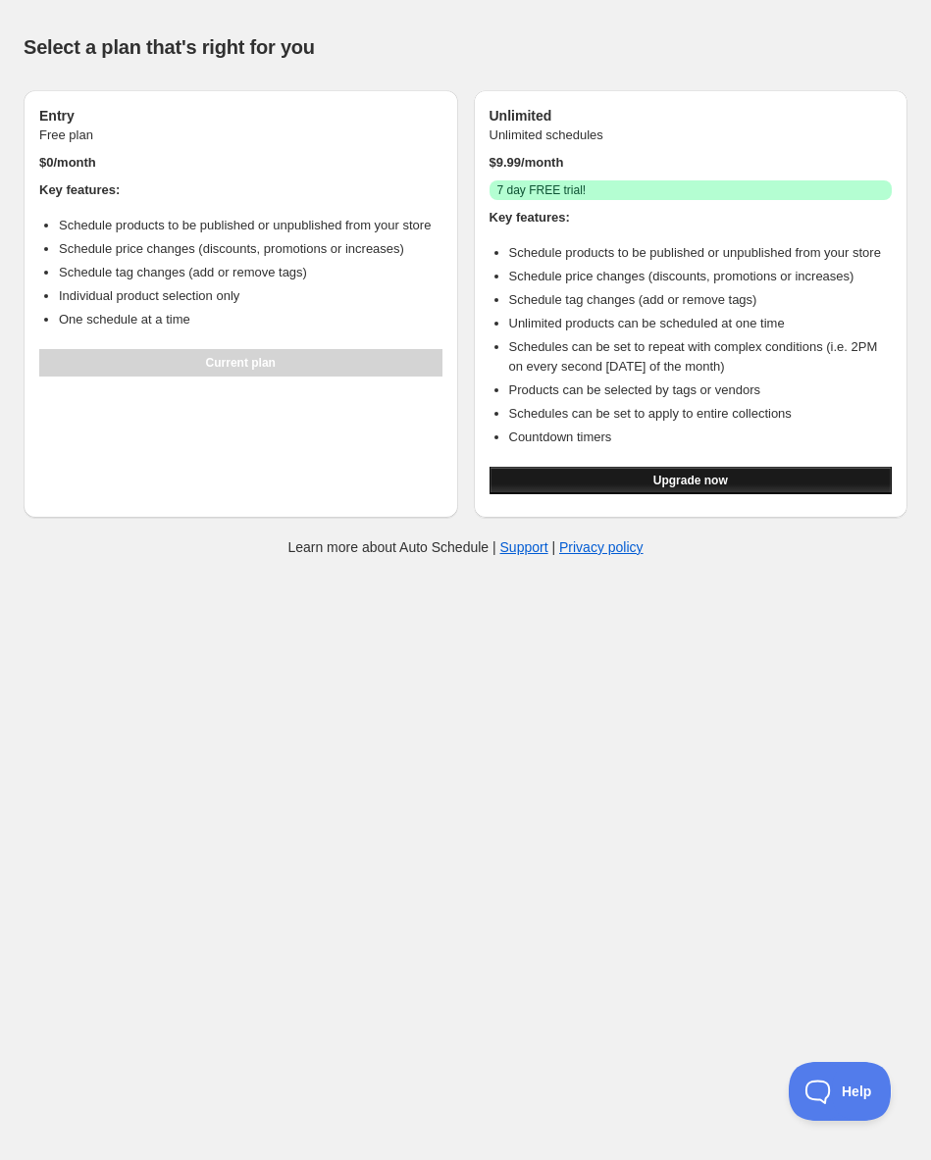
click at [597, 494] on button "Upgrade now" at bounding box center [690, 480] width 403 height 27
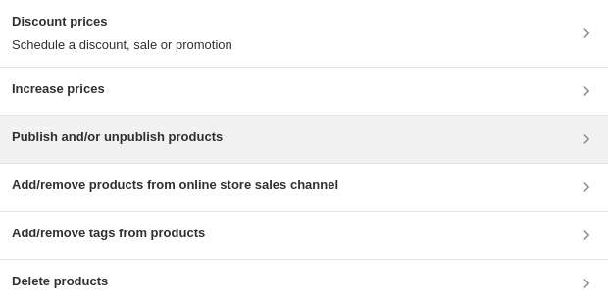
click at [442, 134] on div "Publish and/or unpublish products" at bounding box center [304, 139] width 584 height 24
click at [220, 138] on h3 "Publish and/or unpublish products" at bounding box center [117, 137] width 211 height 20
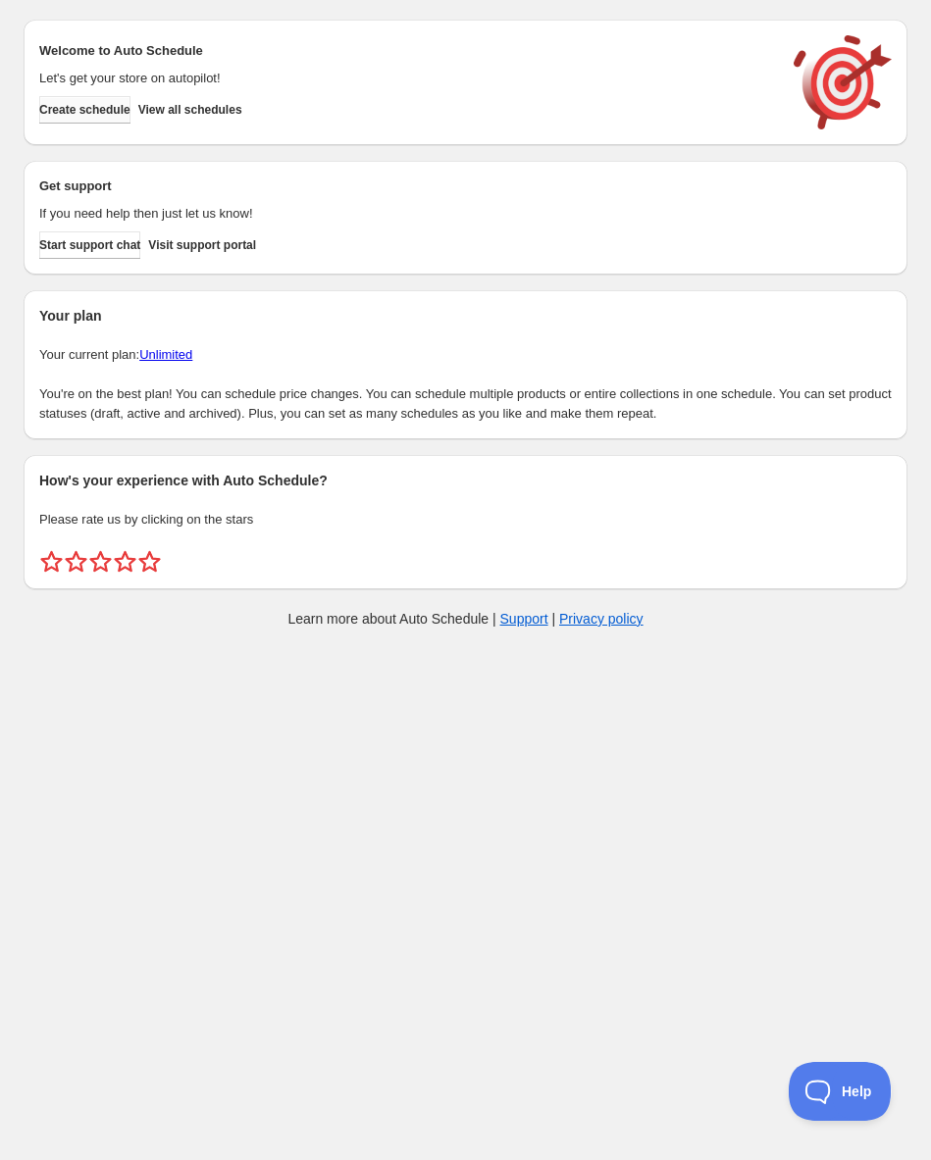
click at [114, 112] on span "Create schedule" at bounding box center [84, 110] width 91 height 16
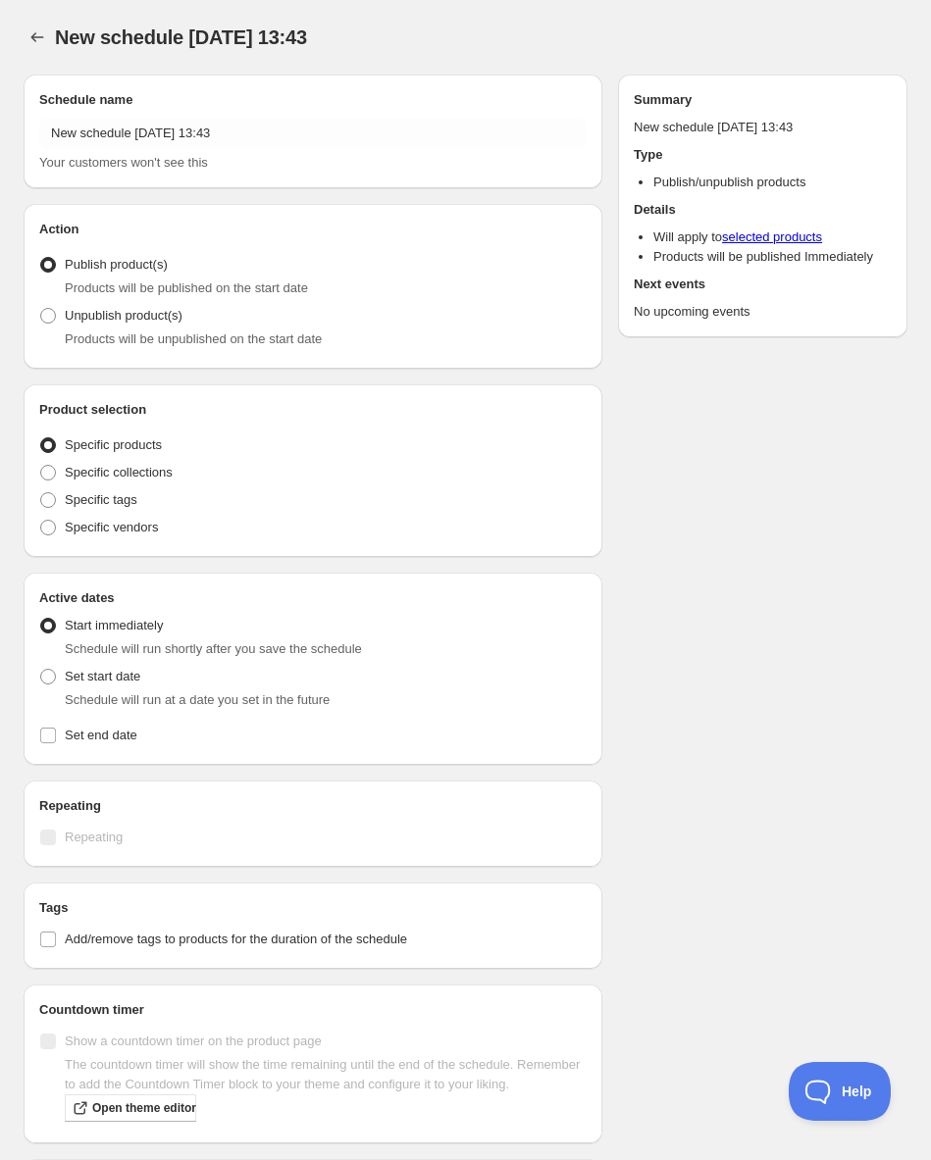
radio input "true"
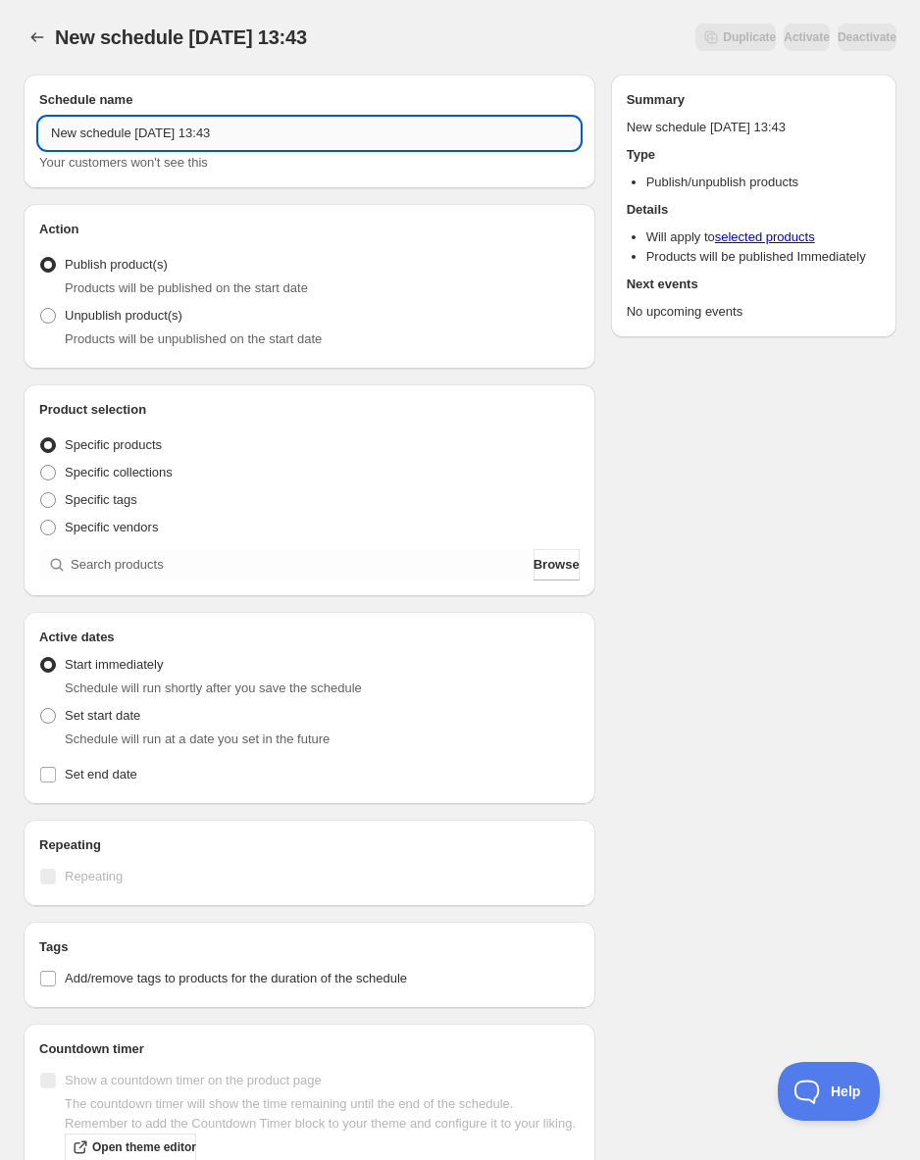
click at [140, 138] on input "New schedule [DATE] 13:43" at bounding box center [309, 133] width 540 height 31
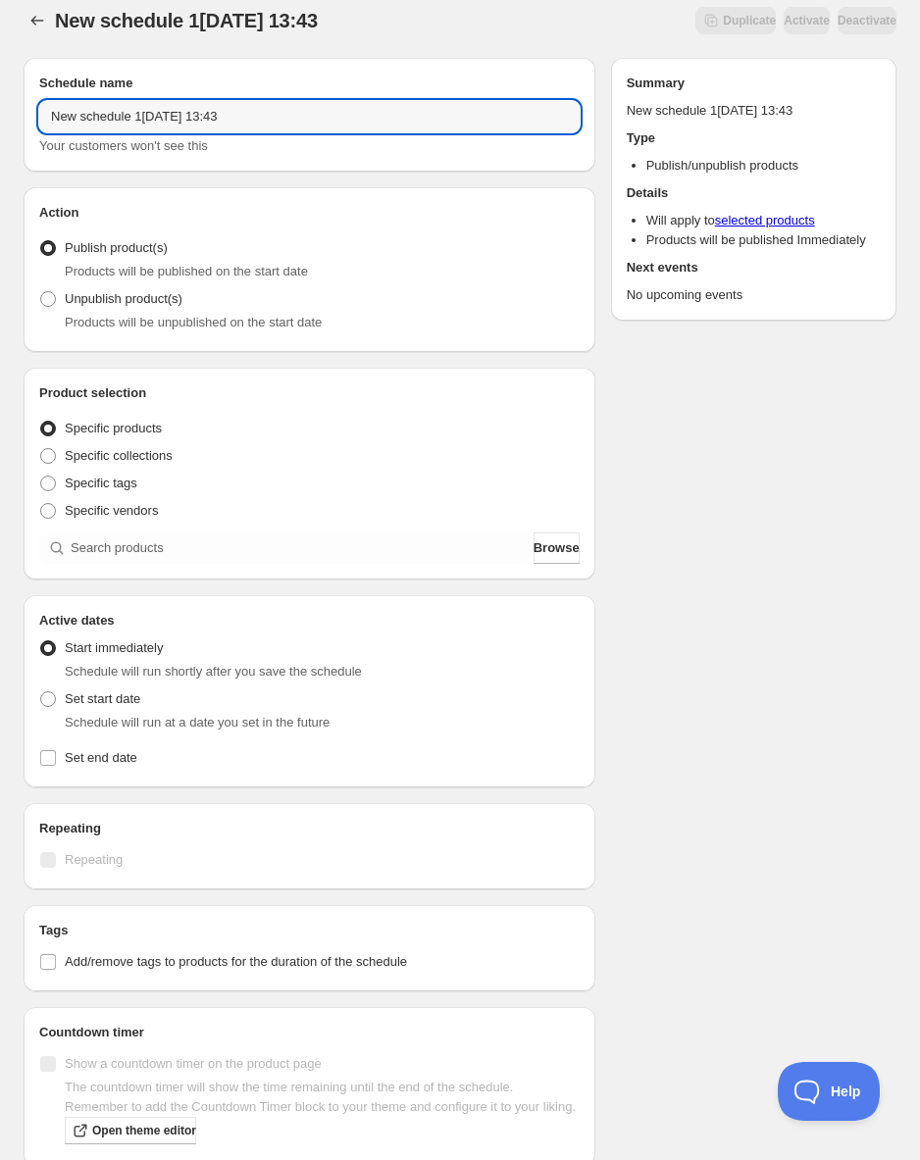
scroll to position [21, 0]
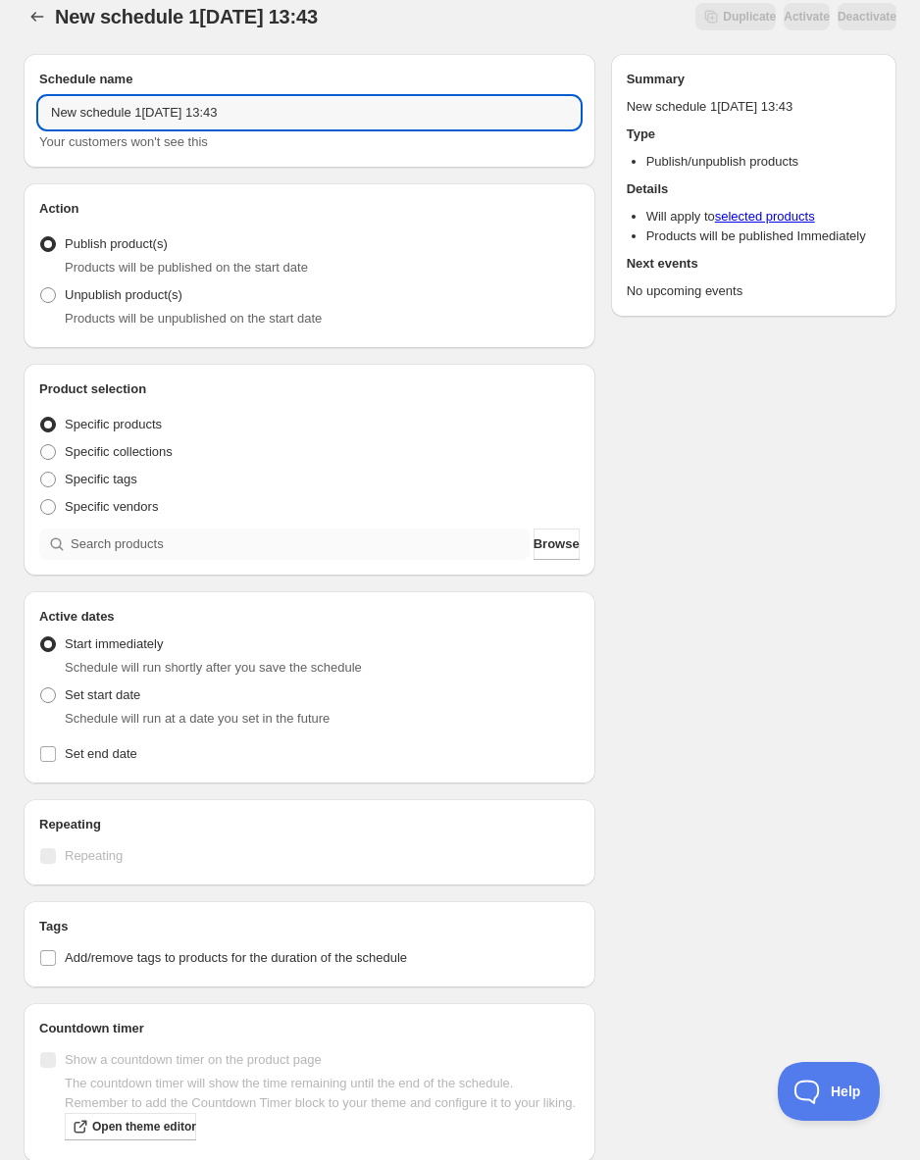
type input "New schedule 1[DATE] 13:43"
click at [212, 556] on input "search" at bounding box center [300, 544] width 459 height 31
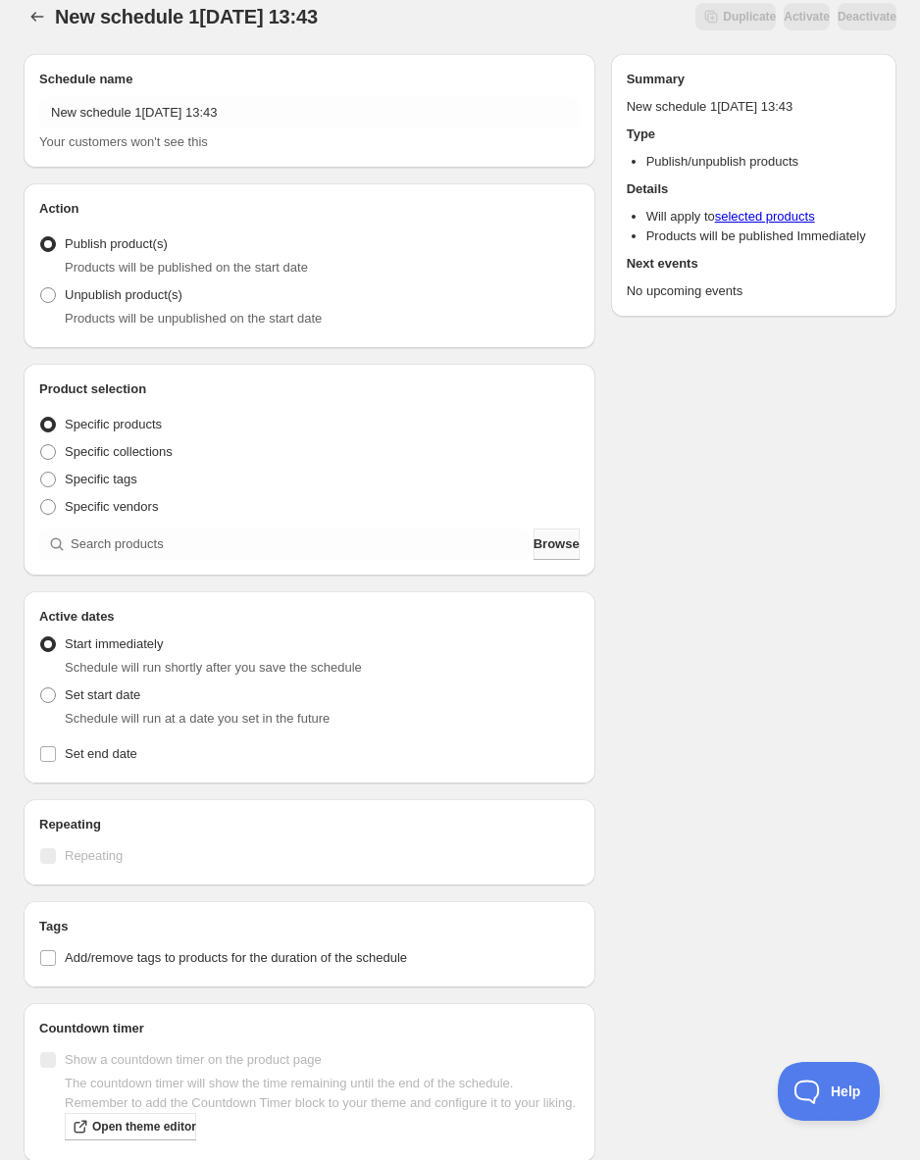
click at [534, 546] on span "Browse" at bounding box center [557, 544] width 46 height 20
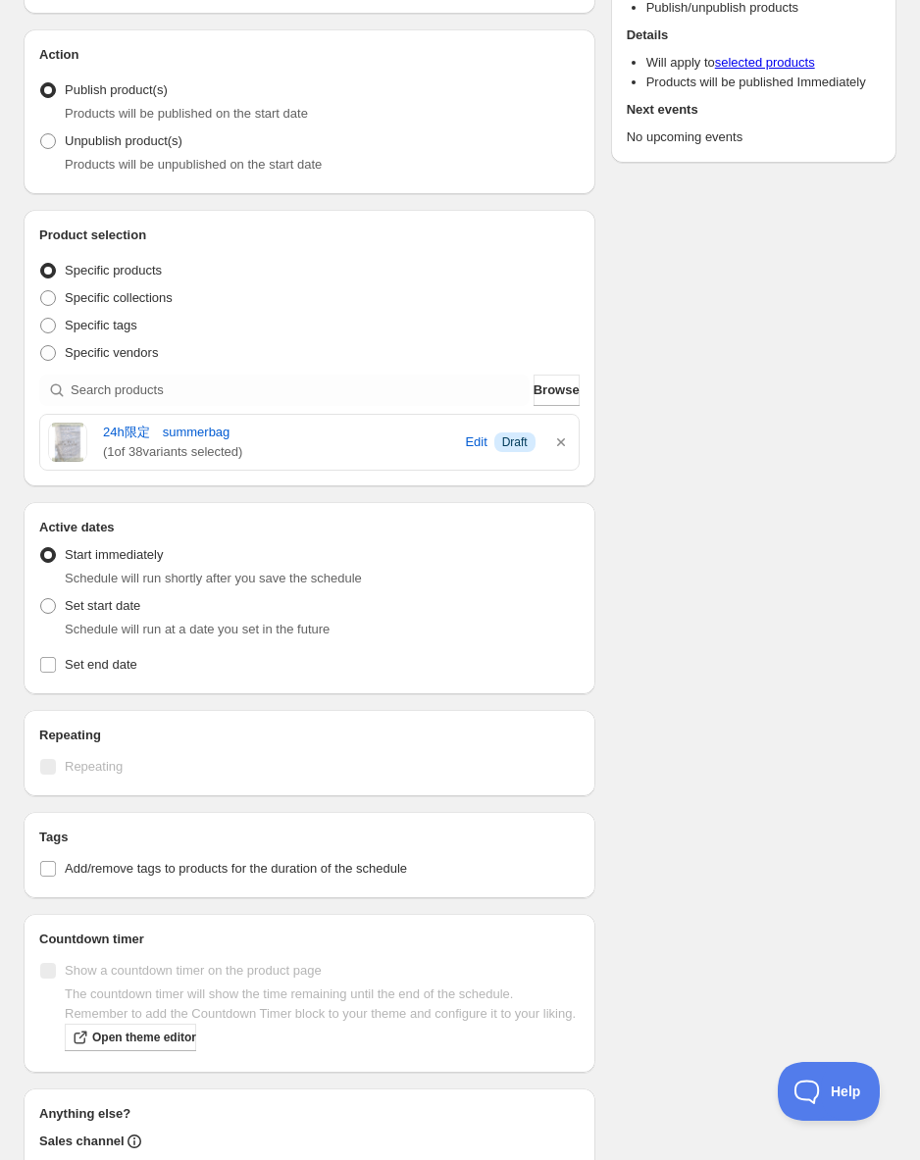
scroll to position [185, 0]
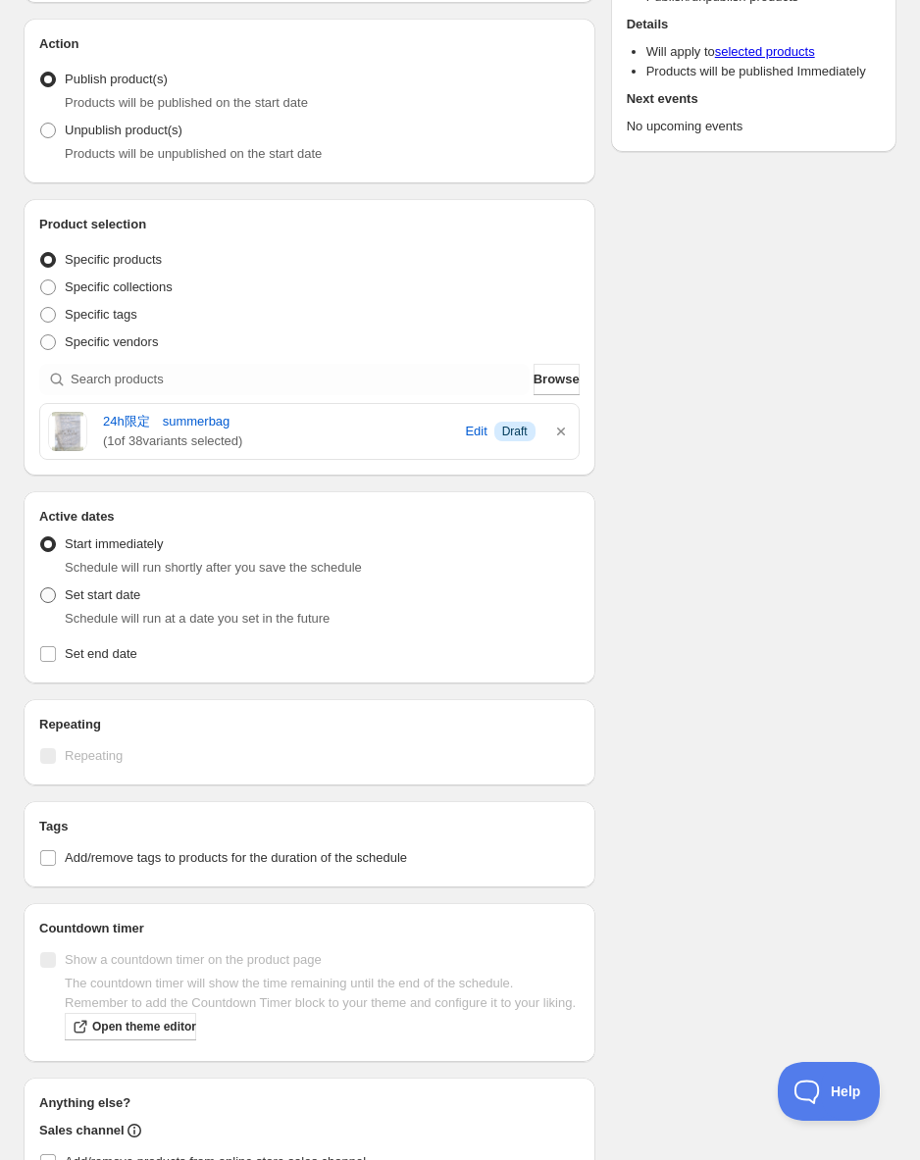
click at [46, 597] on span at bounding box center [48, 595] width 16 height 16
click at [41, 588] on input "Set start date" at bounding box center [40, 587] width 1 height 1
radio input "true"
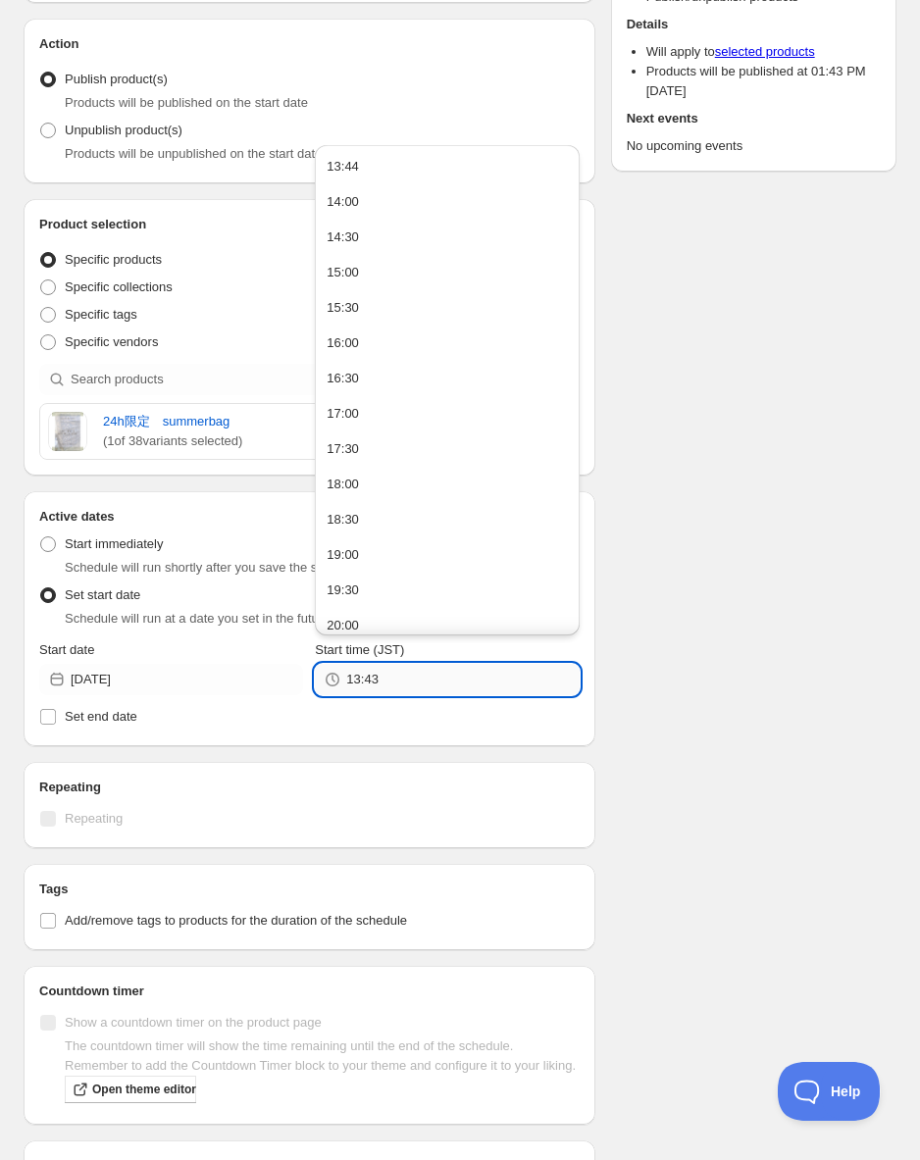
drag, startPoint x: 368, startPoint y: 686, endPoint x: 388, endPoint y: 684, distance: 20.7
click at [388, 684] on input "13:43" at bounding box center [462, 679] width 232 height 31
type input "13:50"
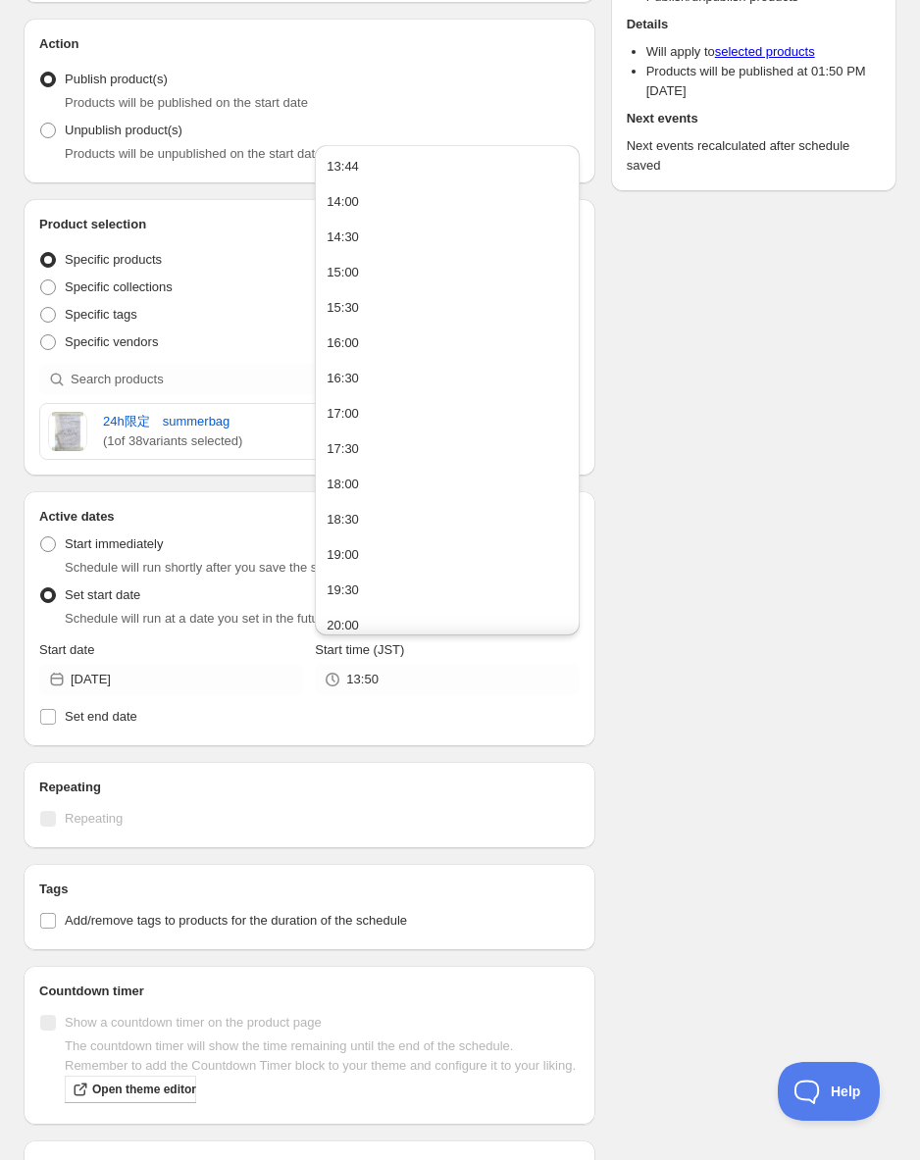
click at [733, 639] on div "Schedule name New schedule 1[DATE] 13:43 Your customers won't see this Action A…" at bounding box center [452, 635] width 889 height 1524
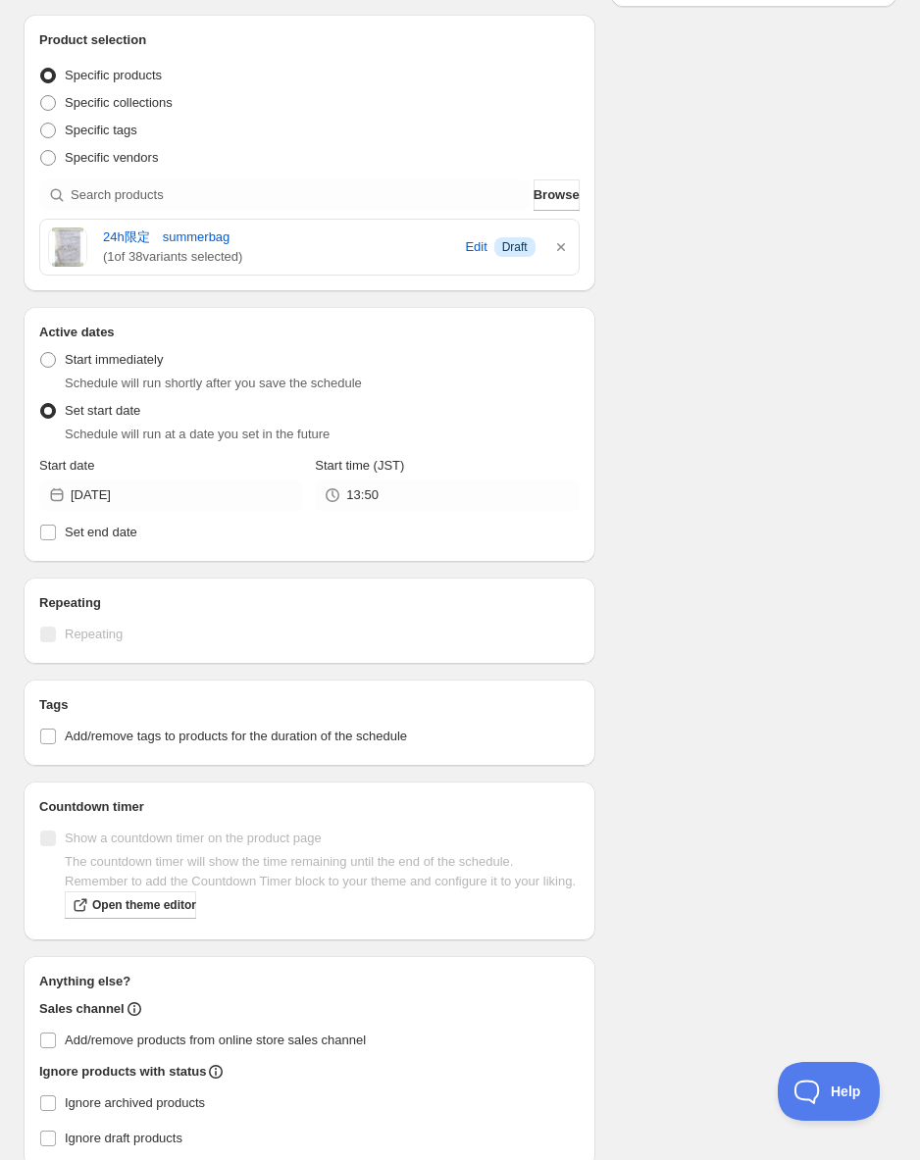
scroll to position [480, 0]
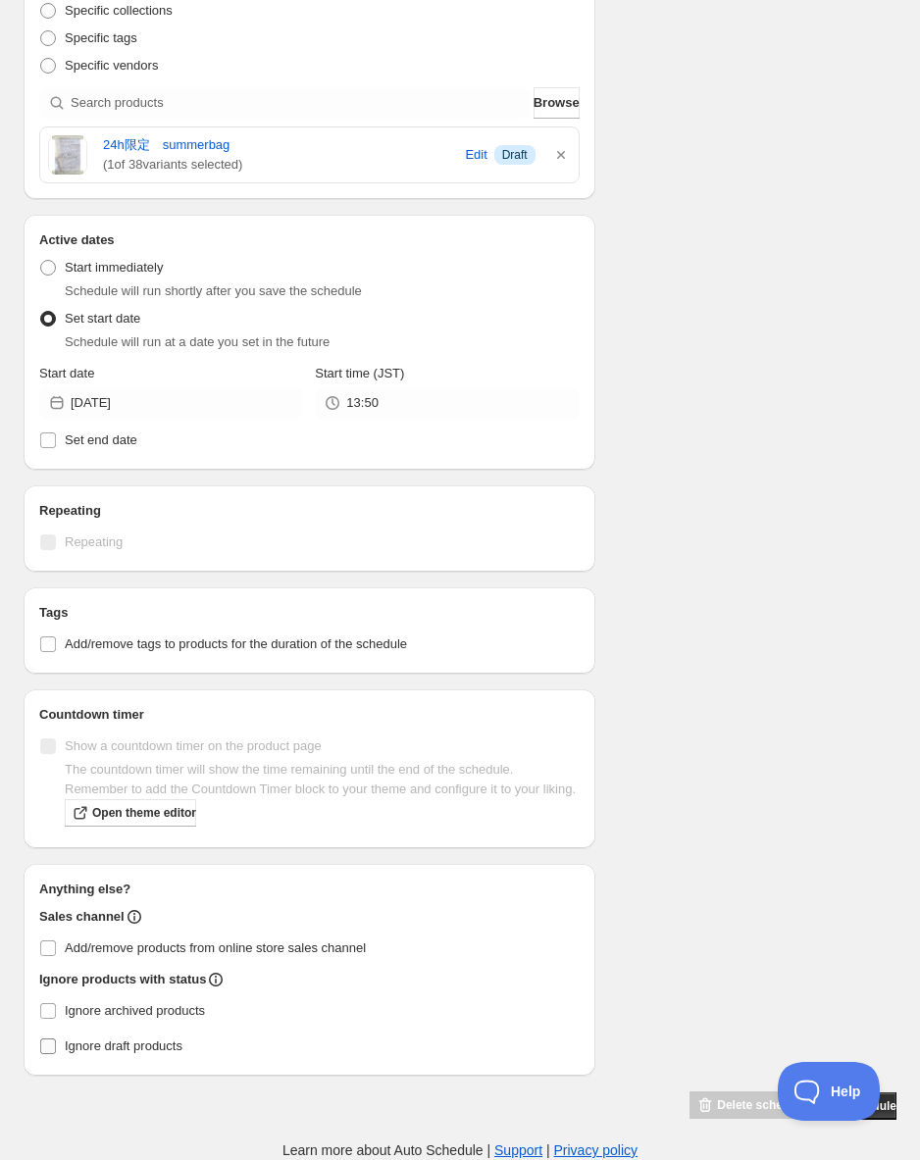
click at [51, 1049] on input "Ignore draft products" at bounding box center [48, 1047] width 16 height 16
checkbox input "false"
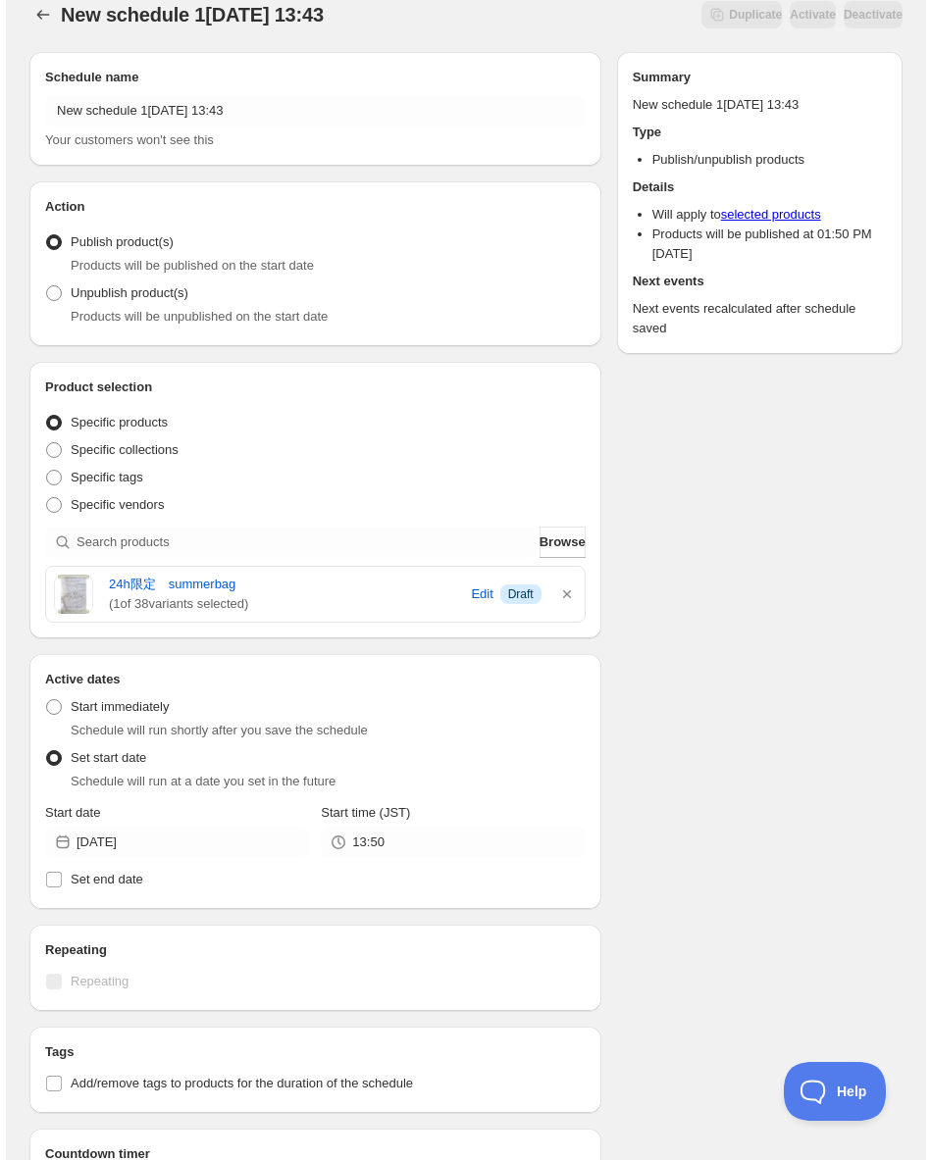
scroll to position [0, 0]
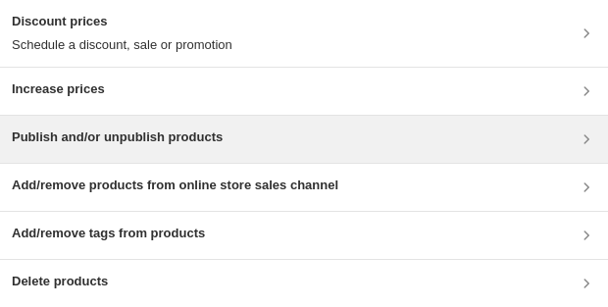
click at [330, 127] on div "Publish and/or unpublish products" at bounding box center [304, 139] width 584 height 24
